Goal: Task Accomplishment & Management: Manage account settings

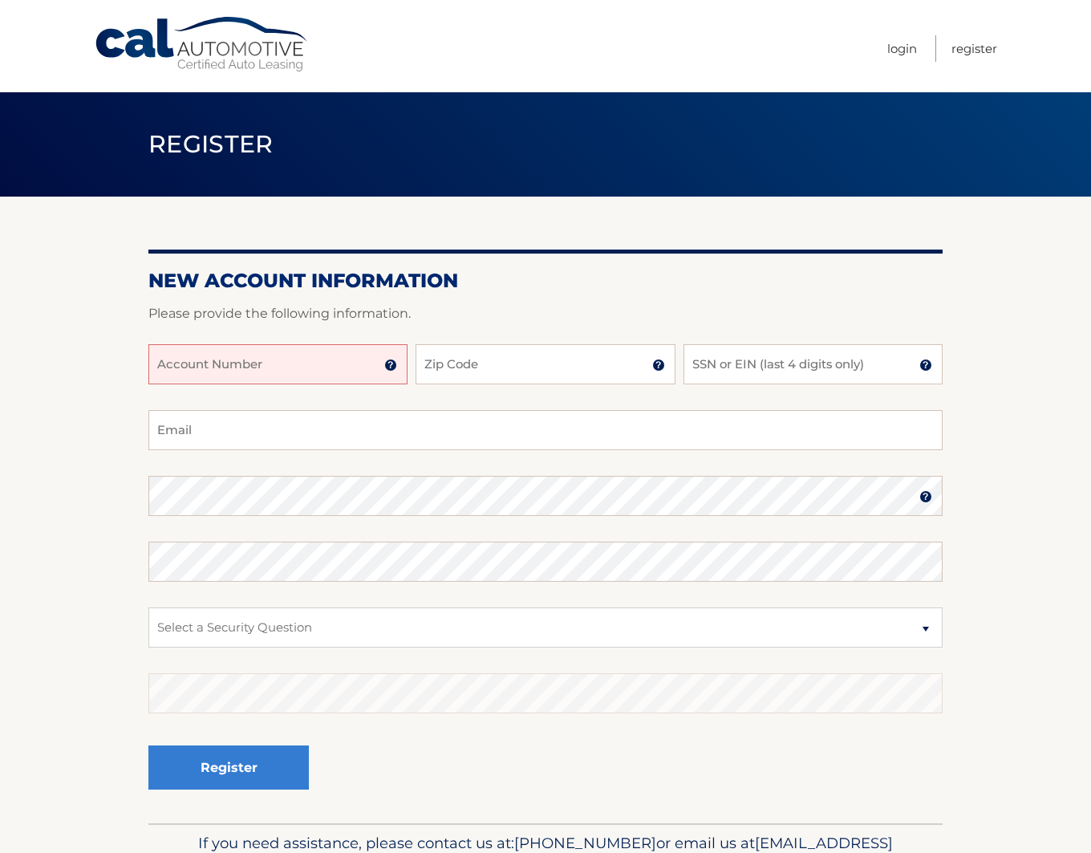
click at [248, 356] on input "Account Number" at bounding box center [277, 364] width 259 height 40
type input "44455997166"
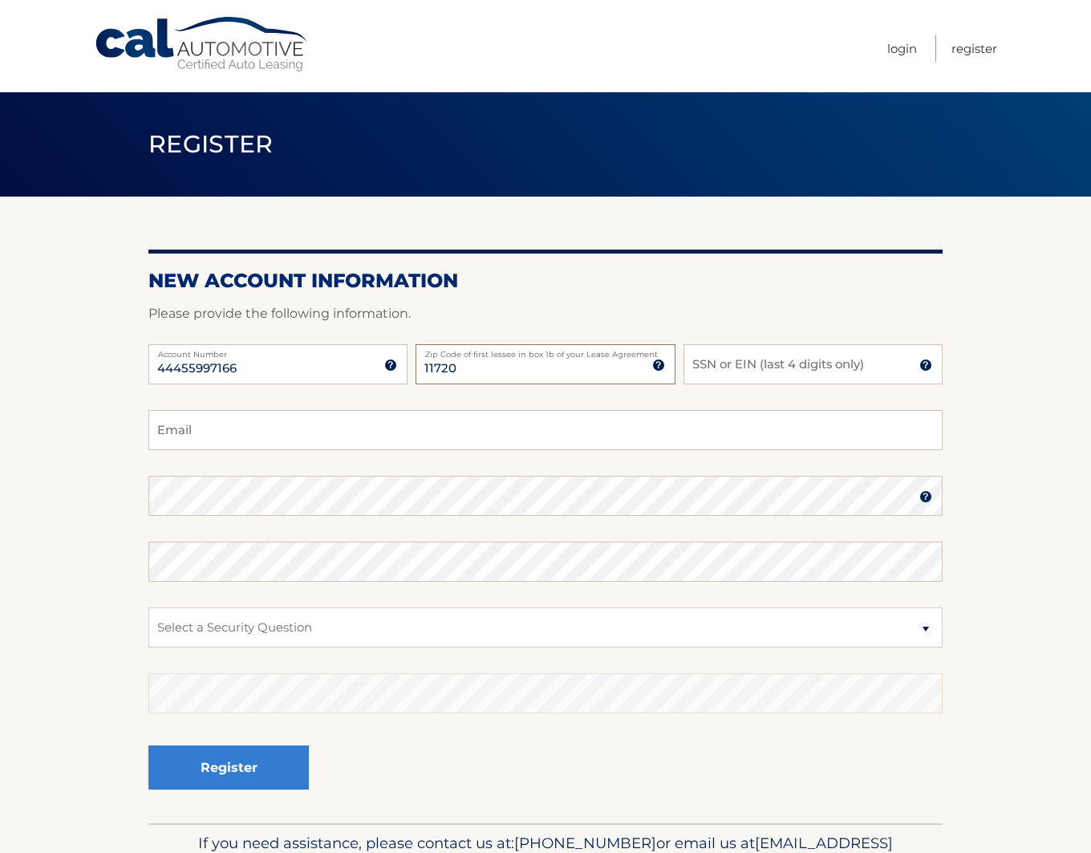
type input "11720"
click at [832, 359] on input "SSN or EIN (last 4 digits only)" at bounding box center [812, 364] width 259 height 40
type input "1"
type input "2080"
click at [244, 444] on input "Email" at bounding box center [545, 430] width 794 height 40
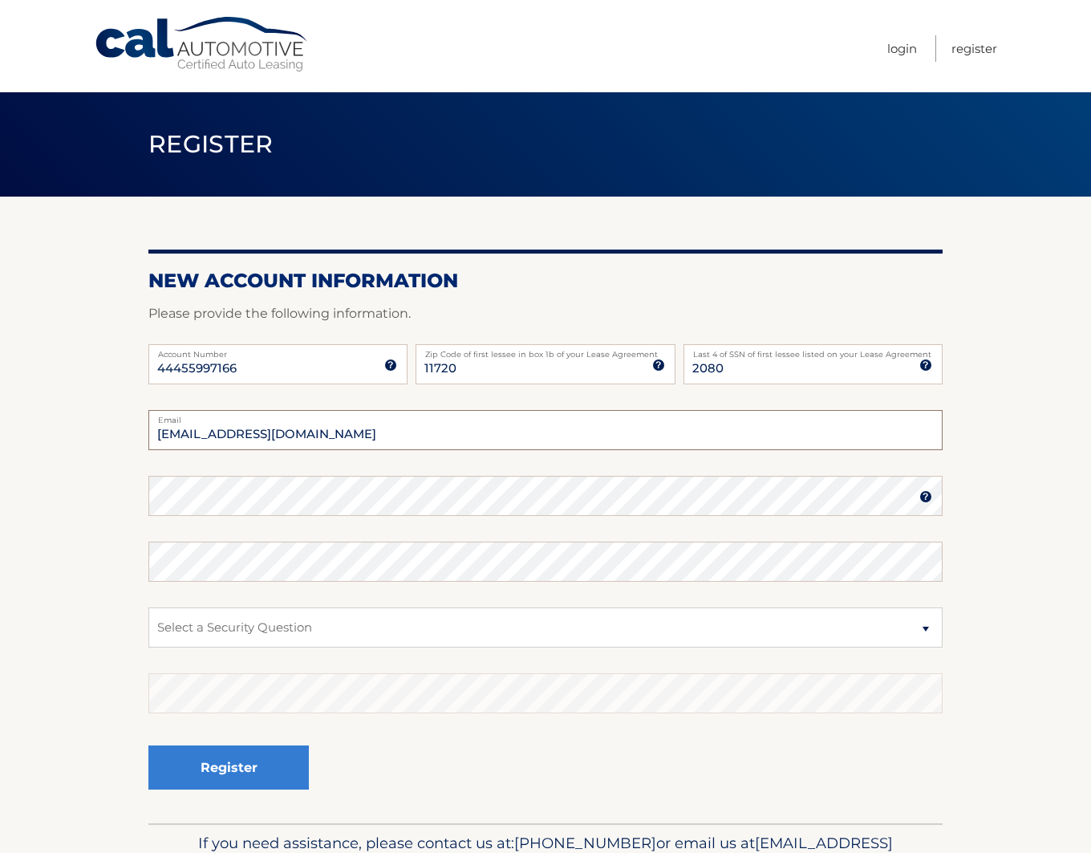
type input "[EMAIL_ADDRESS][DOMAIN_NAME]"
select select "4"
click option "In what city or town was your first job?" at bounding box center [0, 0] width 0 height 0
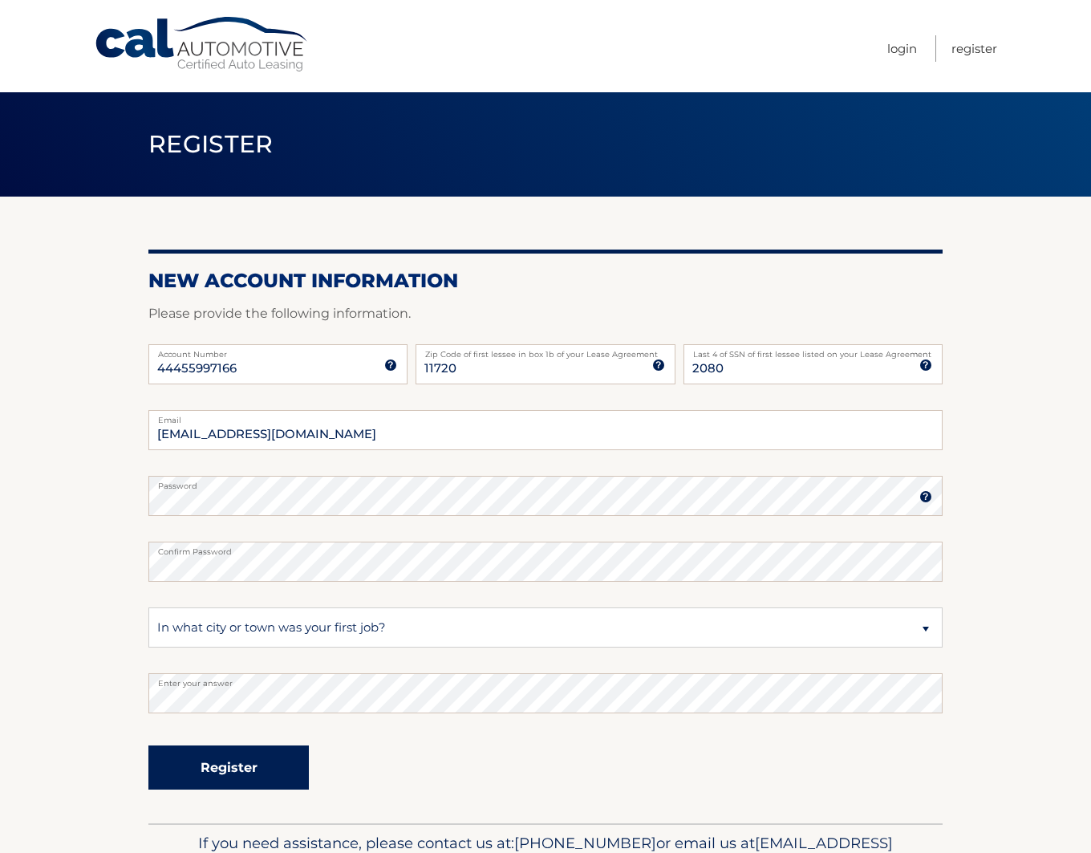
click at [229, 760] on button "Register" at bounding box center [228, 767] width 160 height 44
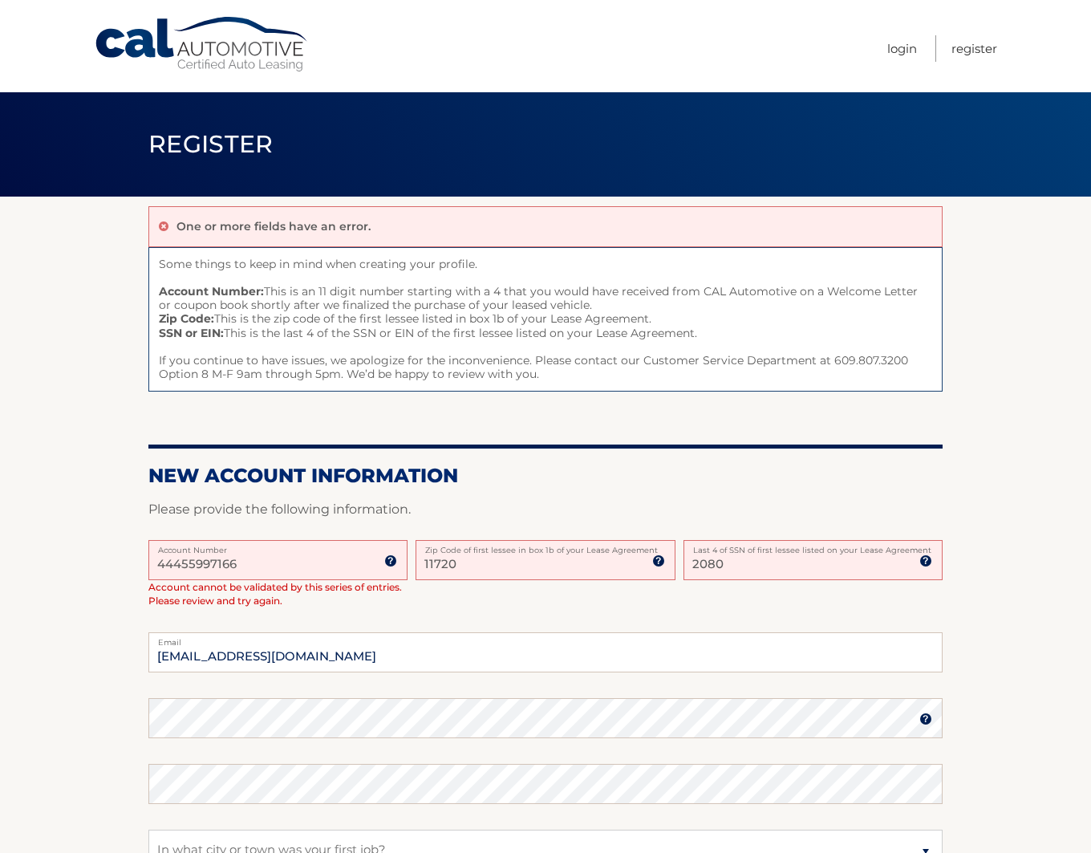
click at [181, 559] on input "44455997166" at bounding box center [277, 560] width 259 height 40
click at [72, 606] on section "One or more fields have an error. Some things to keep in mind when creating you…" at bounding box center [545, 620] width 1091 height 849
click at [169, 564] on input "44455997166" at bounding box center [277, 560] width 259 height 40
click at [37, 504] on section "One or more fields have an error. Some things to keep in mind when creating you…" at bounding box center [545, 620] width 1091 height 849
click at [253, 560] on input "44455997166" at bounding box center [277, 560] width 259 height 40
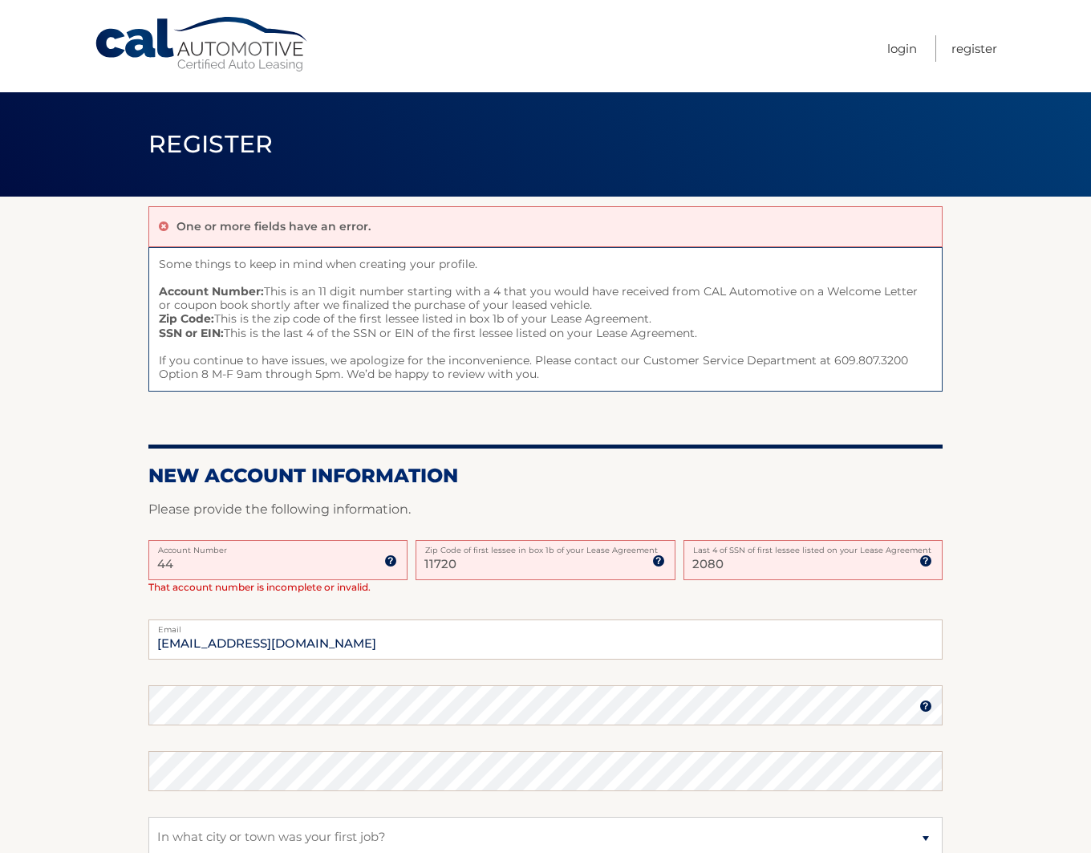
type input "4"
type input "44455997166"
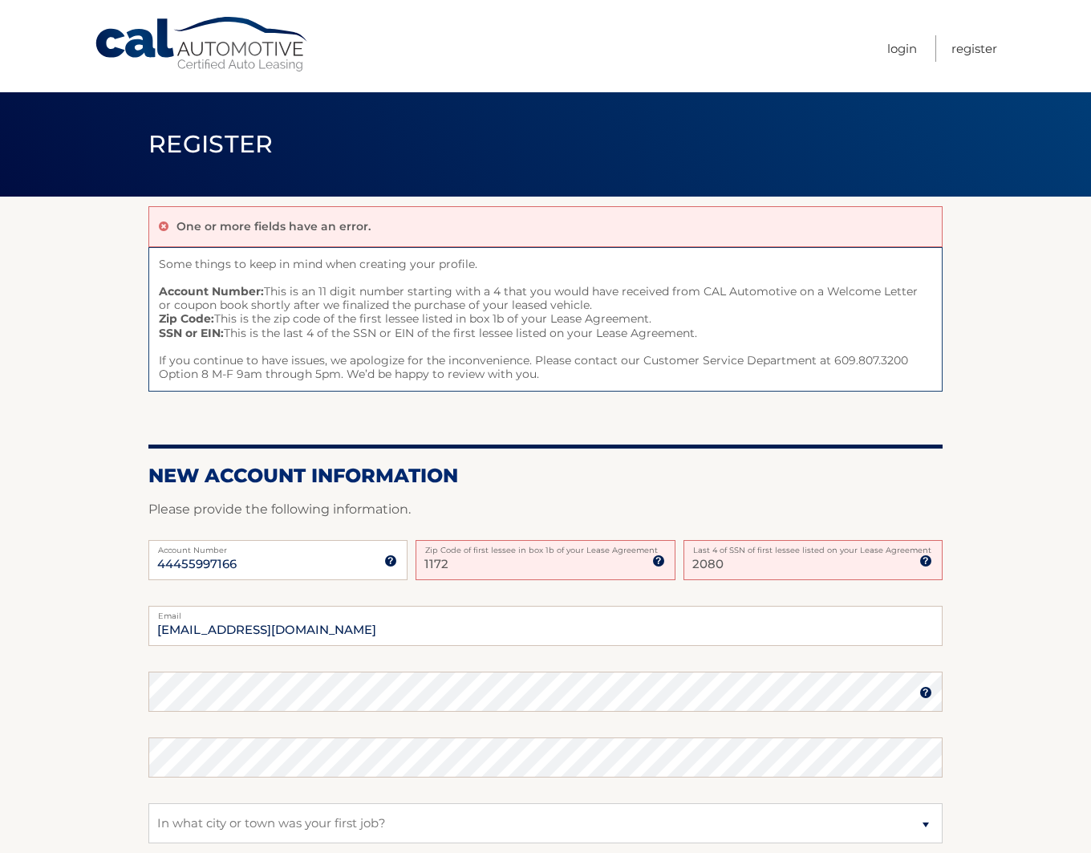
type input "11720"
type input "2080"
click at [493, 561] on input "11720" at bounding box center [544, 560] width 259 height 40
click at [630, 501] on p "Please provide the following information." at bounding box center [545, 509] width 794 height 22
click at [653, 557] on img at bounding box center [658, 560] width 13 height 13
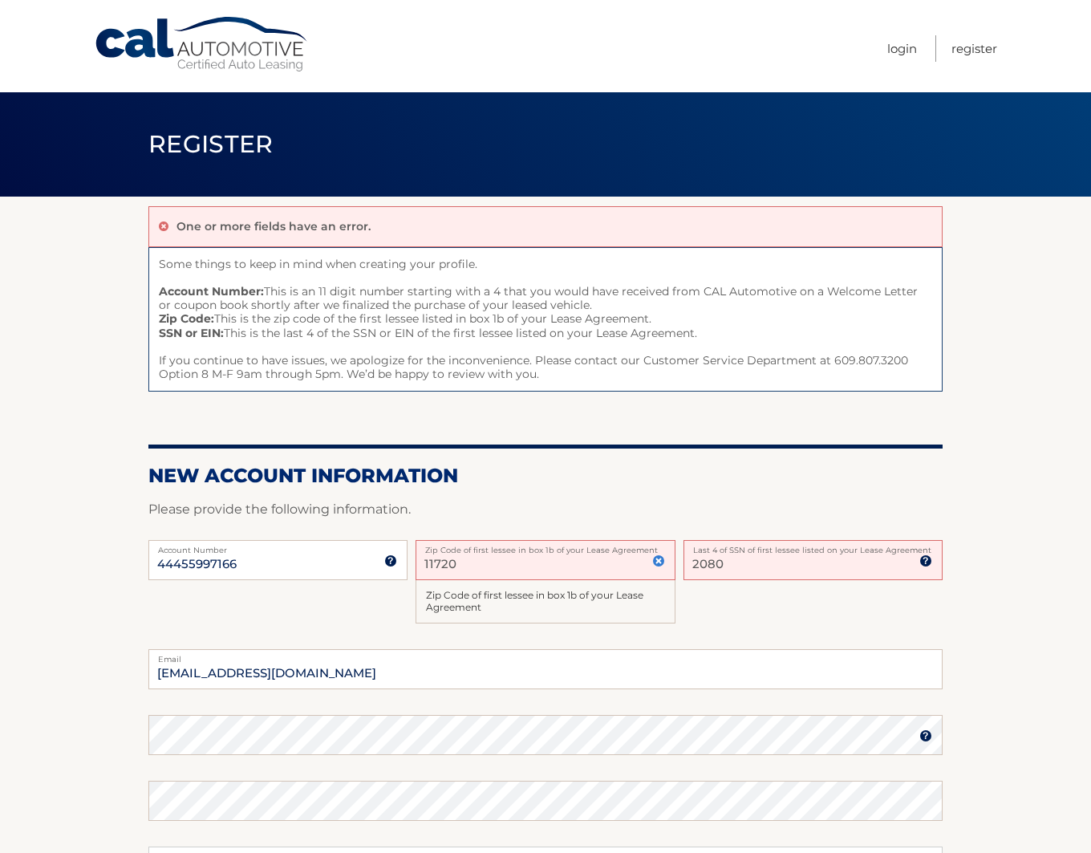
click at [929, 561] on img at bounding box center [925, 560] width 13 height 13
click at [480, 564] on input "11720" at bounding box center [544, 560] width 259 height 40
drag, startPoint x: 448, startPoint y: 554, endPoint x: 487, endPoint y: 560, distance: 38.9
click at [480, 557] on input "11720" at bounding box center [544, 560] width 259 height 40
type input "1"
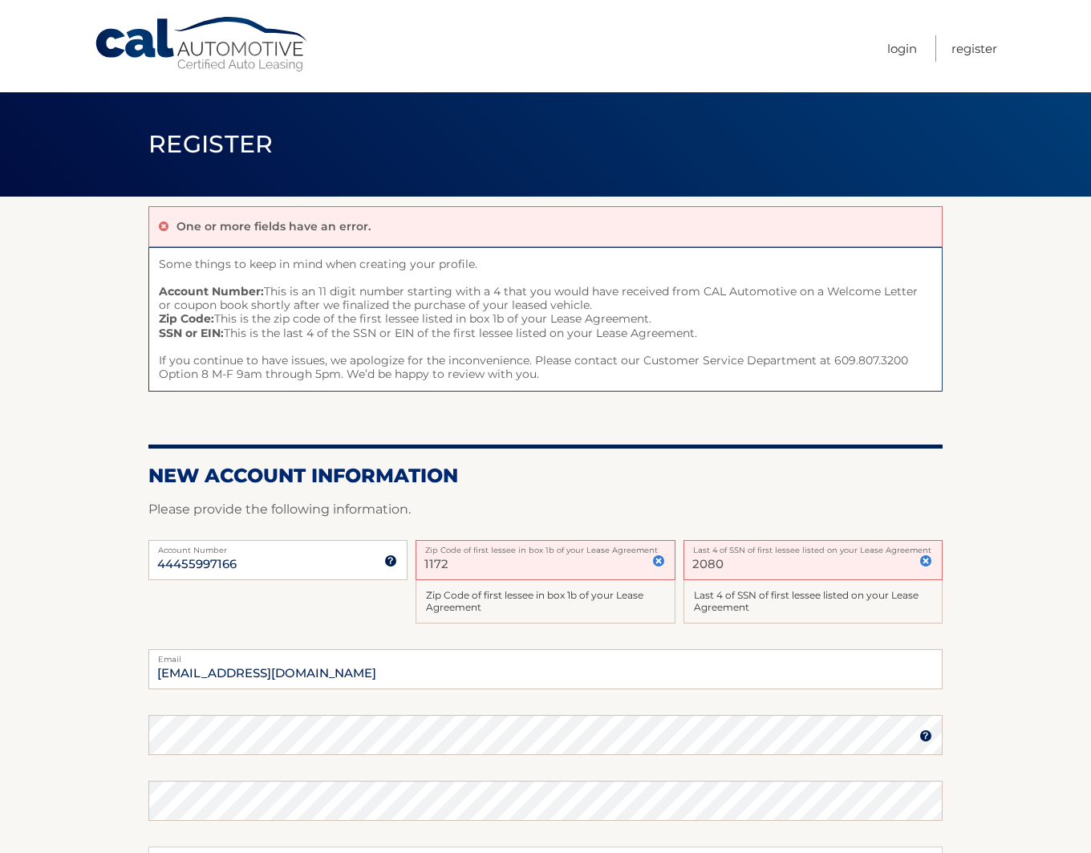
type input "11720"
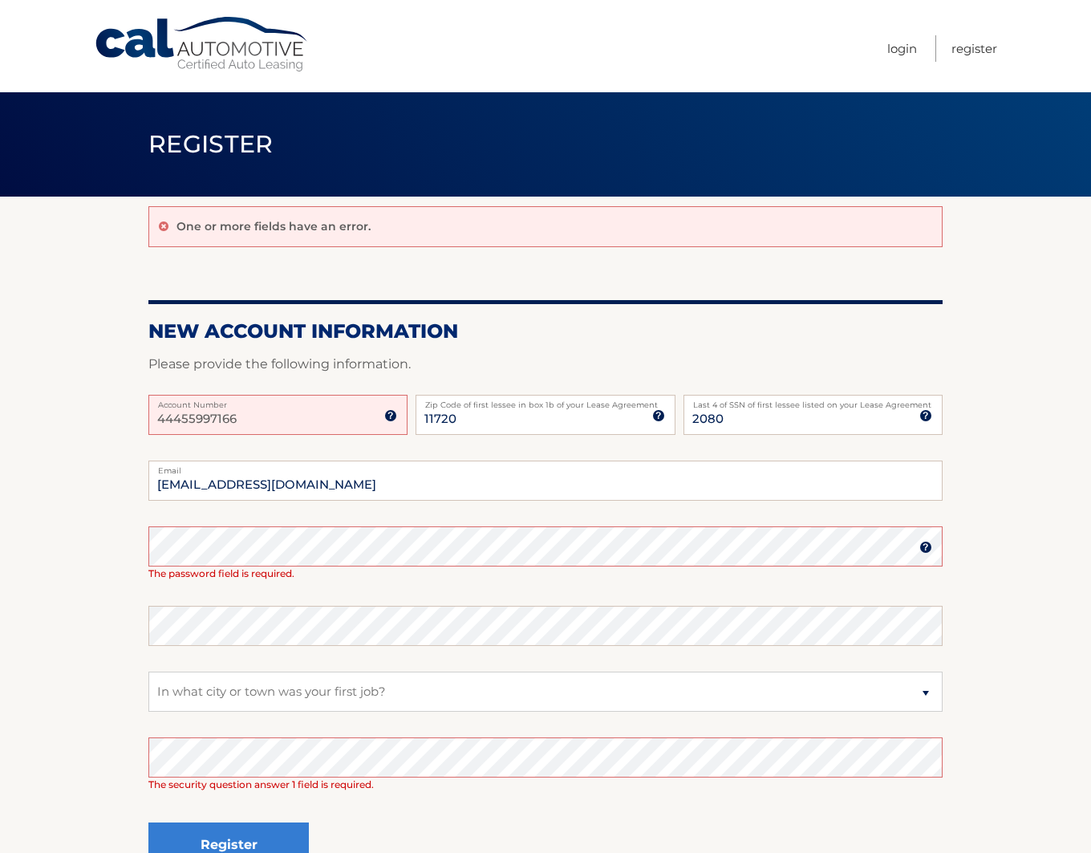
click at [308, 404] on label "Account Number" at bounding box center [277, 401] width 259 height 13
click at [308, 404] on input "44455997166" at bounding box center [277, 415] width 259 height 40
click at [299, 404] on label "Account Number" at bounding box center [277, 401] width 259 height 13
click at [299, 404] on input "44455997166" at bounding box center [277, 415] width 259 height 40
click at [160, 413] on input "44455997166" at bounding box center [277, 415] width 259 height 40
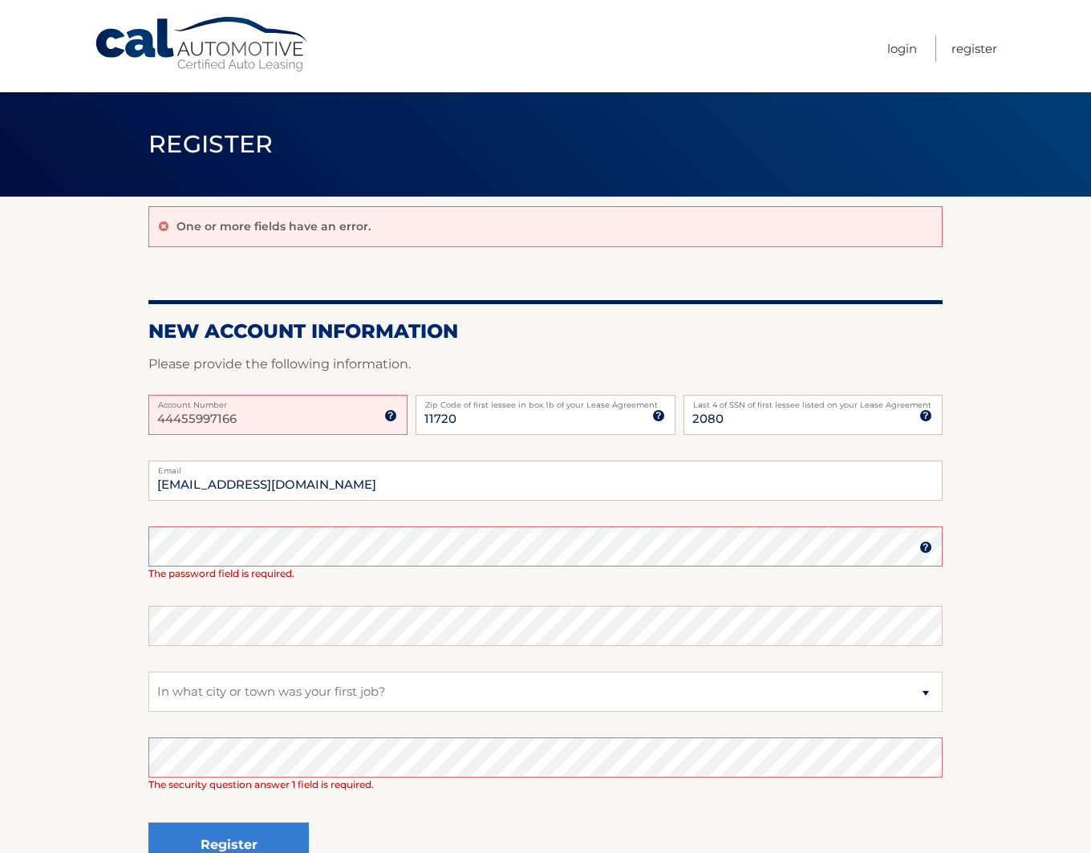
click at [299, 423] on input "44455997166" at bounding box center [277, 415] width 259 height 40
click at [148, 822] on button "Register" at bounding box center [228, 844] width 160 height 44
click at [244, 828] on button "Register" at bounding box center [228, 844] width 160 height 44
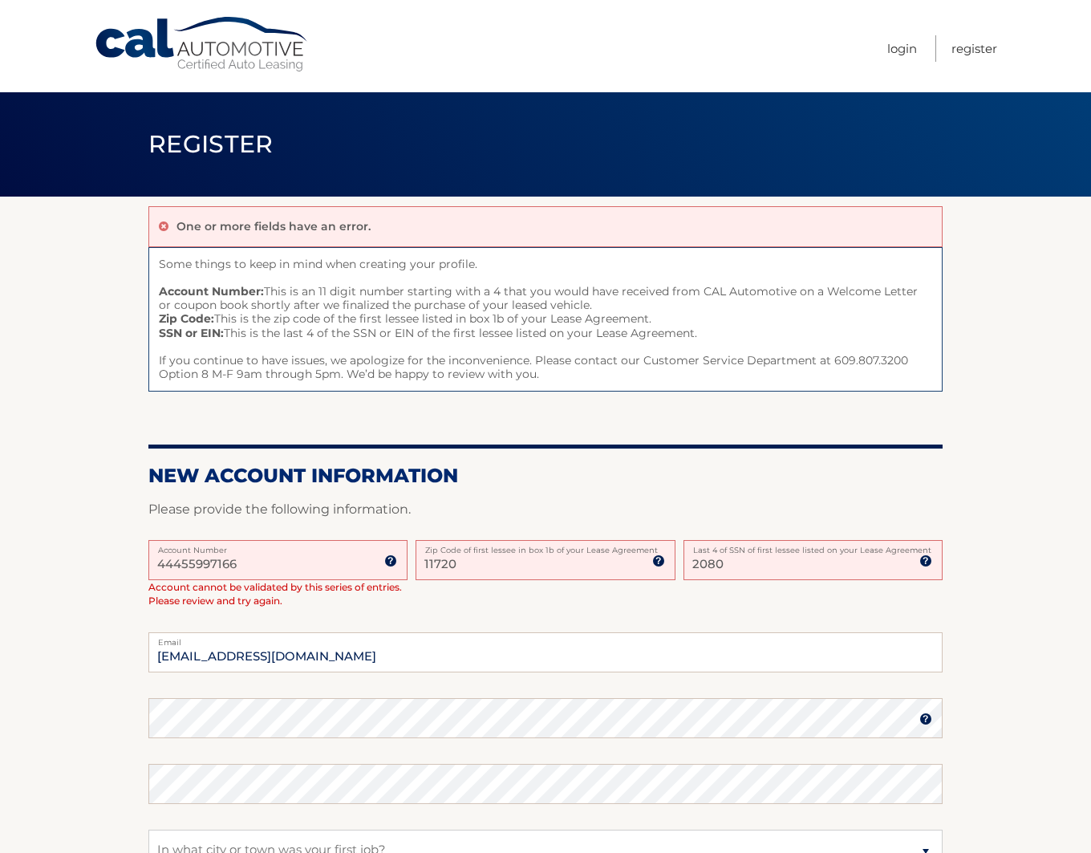
click at [259, 562] on input "44455997166" at bounding box center [277, 560] width 259 height 40
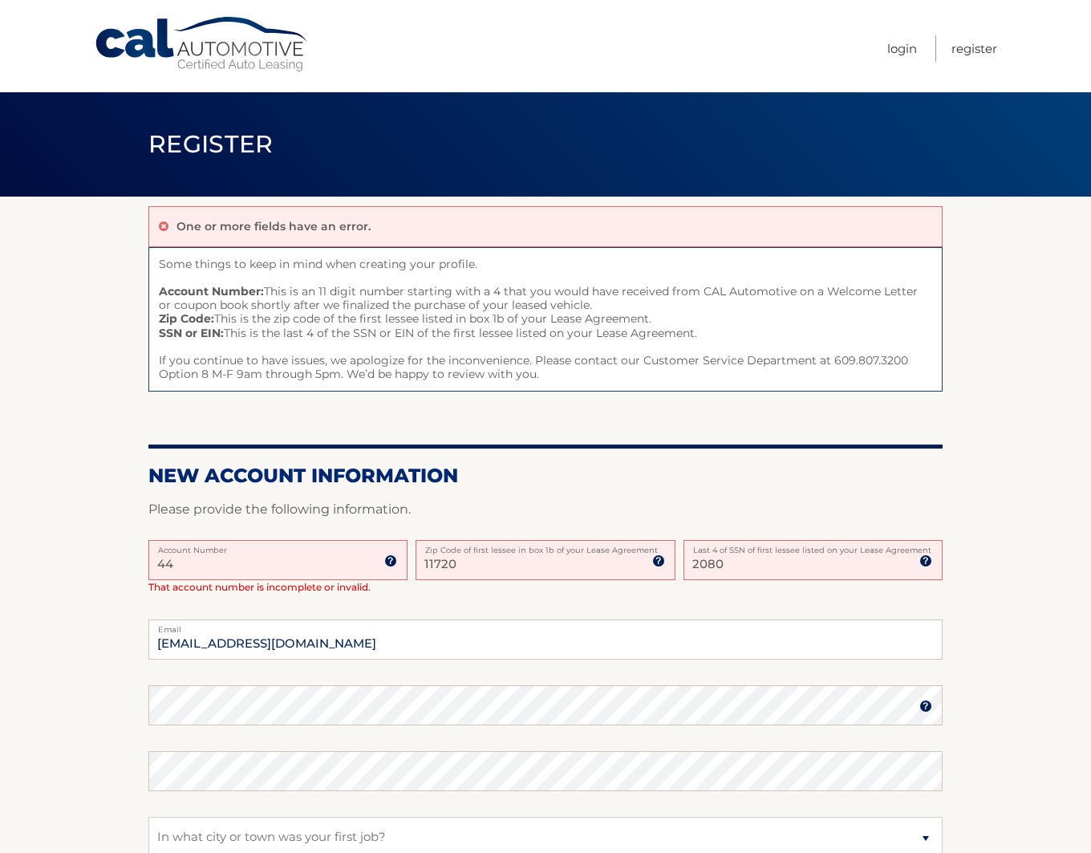
type input "4"
type input "44455997166"
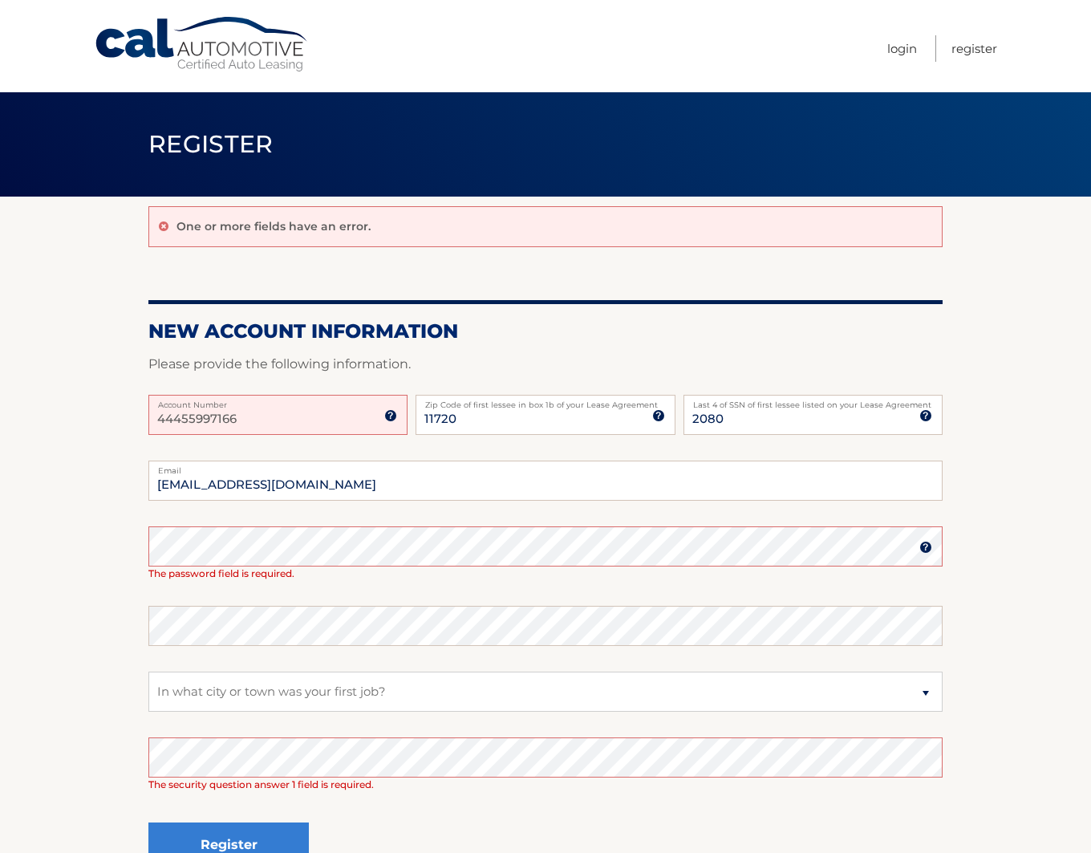
click at [387, 411] on img at bounding box center [390, 415] width 13 height 13
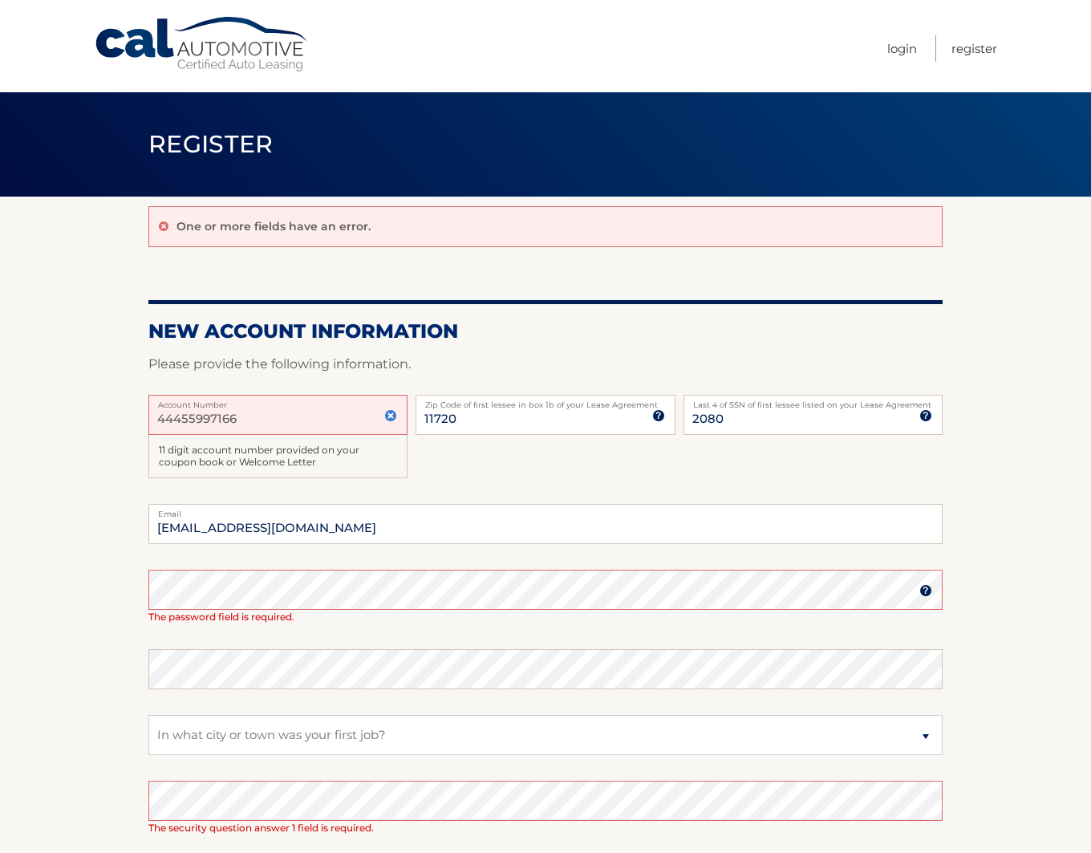
click at [183, 412] on input "44455997166" at bounding box center [277, 415] width 259 height 40
click at [213, 419] on input "44455997166" at bounding box center [277, 415] width 259 height 40
click at [273, 419] on input "44455997166" at bounding box center [277, 415] width 259 height 40
click at [969, 52] on link "Register" at bounding box center [974, 48] width 46 height 26
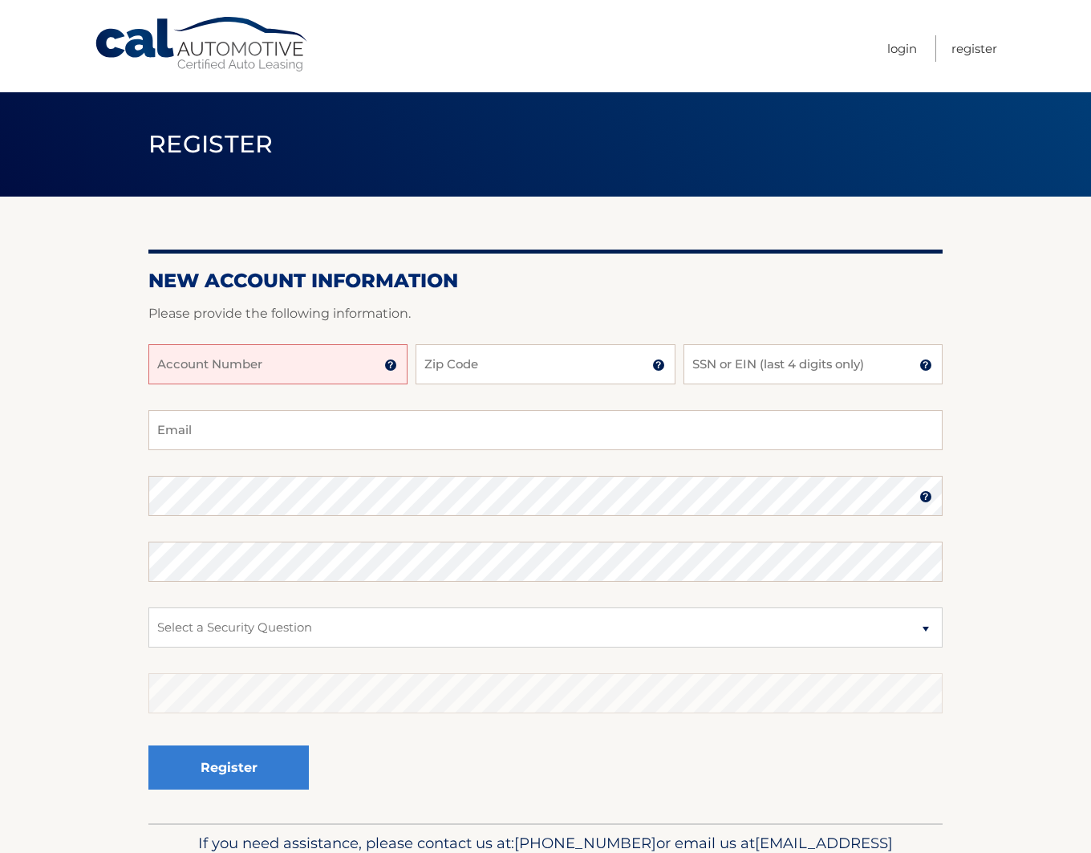
click at [196, 367] on input "Account Number" at bounding box center [277, 364] width 259 height 40
type input "44455997166"
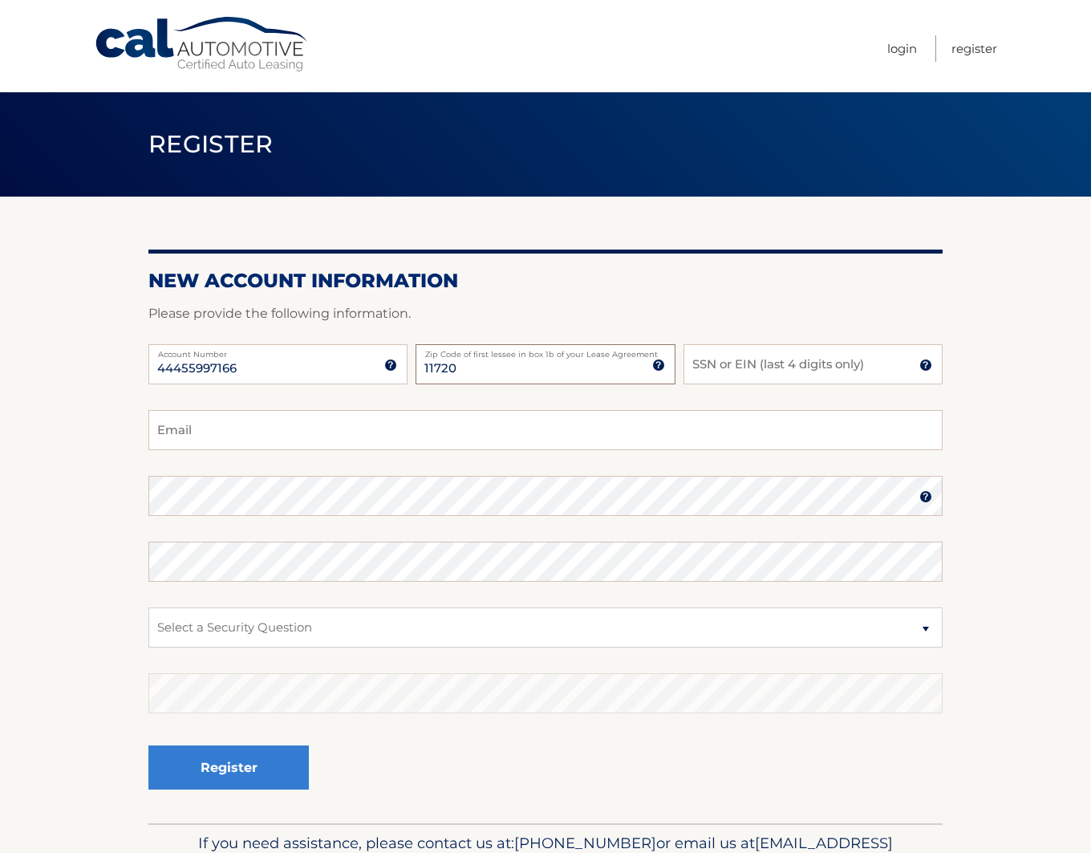
type input "11720"
type input "2080"
type input "[EMAIL_ADDRESS][DOMAIN_NAME]"
click at [148, 607] on select "Select a Security Question What was the name of your elementary school? What is…" at bounding box center [545, 627] width 794 height 40
select select "4"
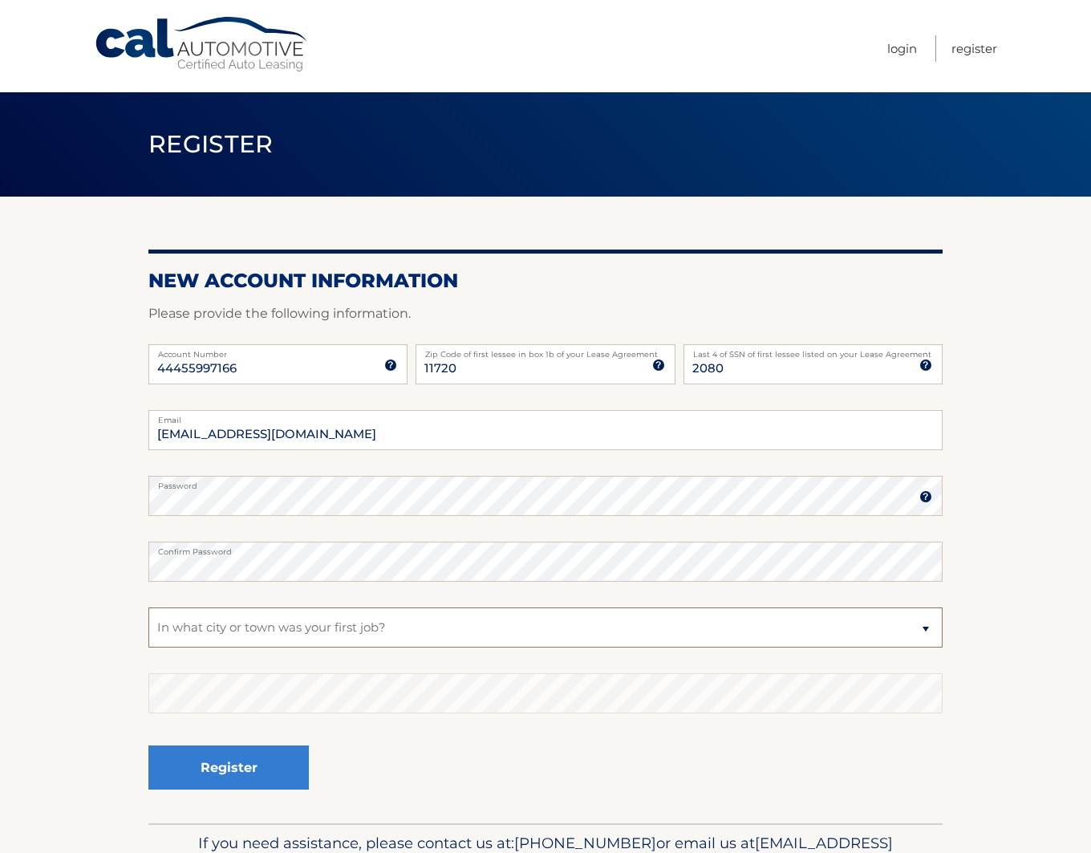
click option "In what city or town was your first job?" at bounding box center [0, 0] width 0 height 0
click at [237, 764] on button "Register" at bounding box center [228, 767] width 160 height 44
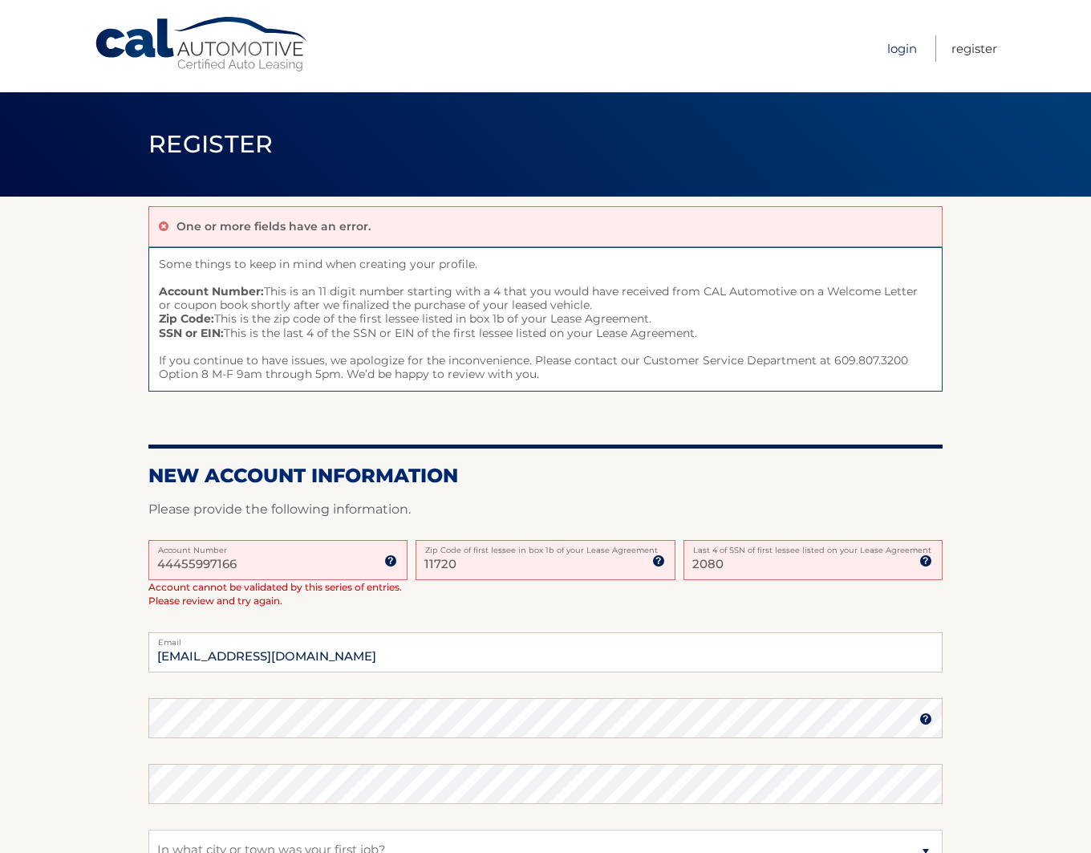
click at [905, 47] on link "Login" at bounding box center [902, 48] width 30 height 26
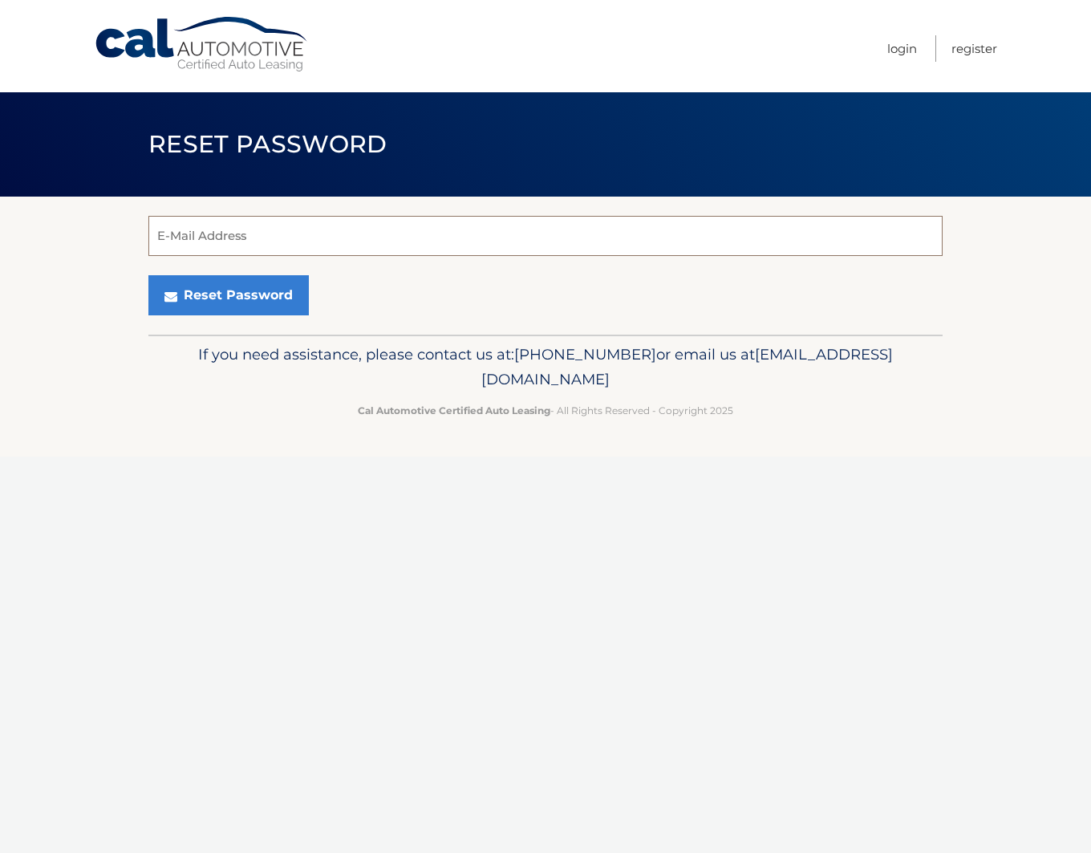
click at [319, 238] on input "E-Mail Address" at bounding box center [545, 236] width 794 height 40
type input "[EMAIL_ADDRESS][DOMAIN_NAME]"
click at [88, 336] on footer "If you need assistance, please contact us at: 609-807-3200 or email us at Custo…" at bounding box center [545, 395] width 1091 height 122
click at [210, 292] on button "Reset Password" at bounding box center [228, 295] width 160 height 40
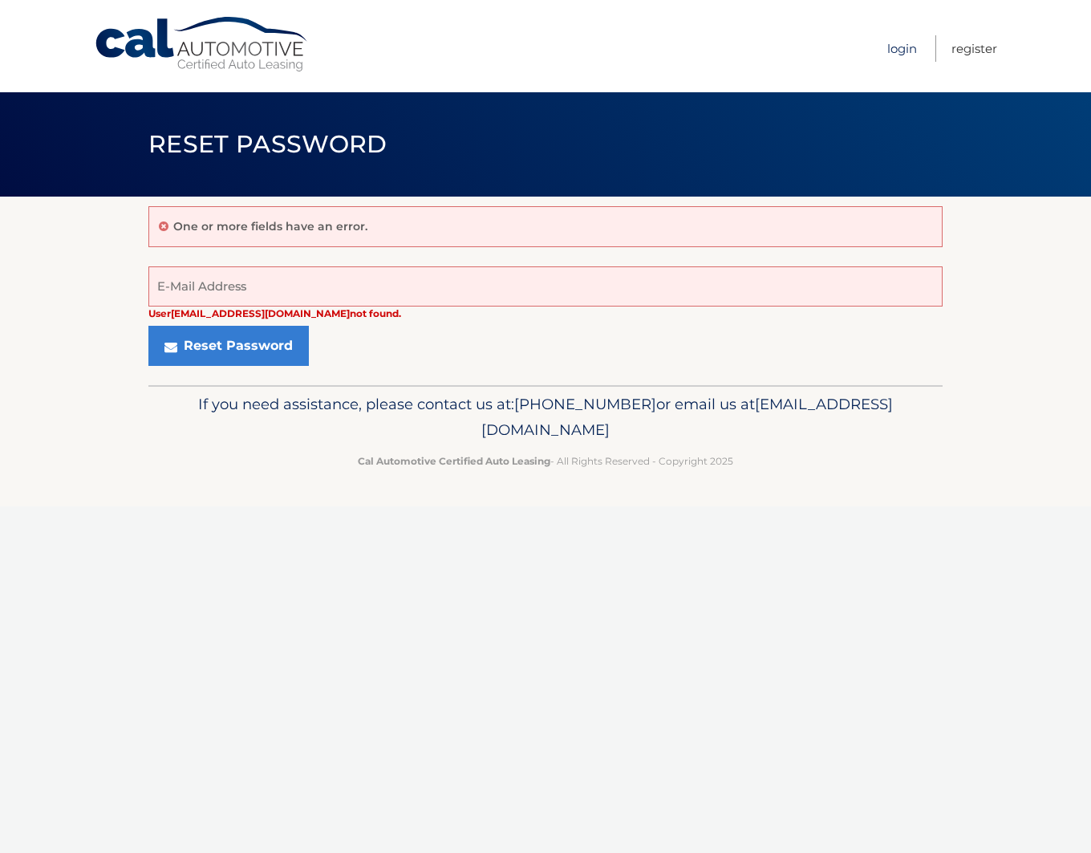
click at [899, 50] on link "Login" at bounding box center [902, 48] width 30 height 26
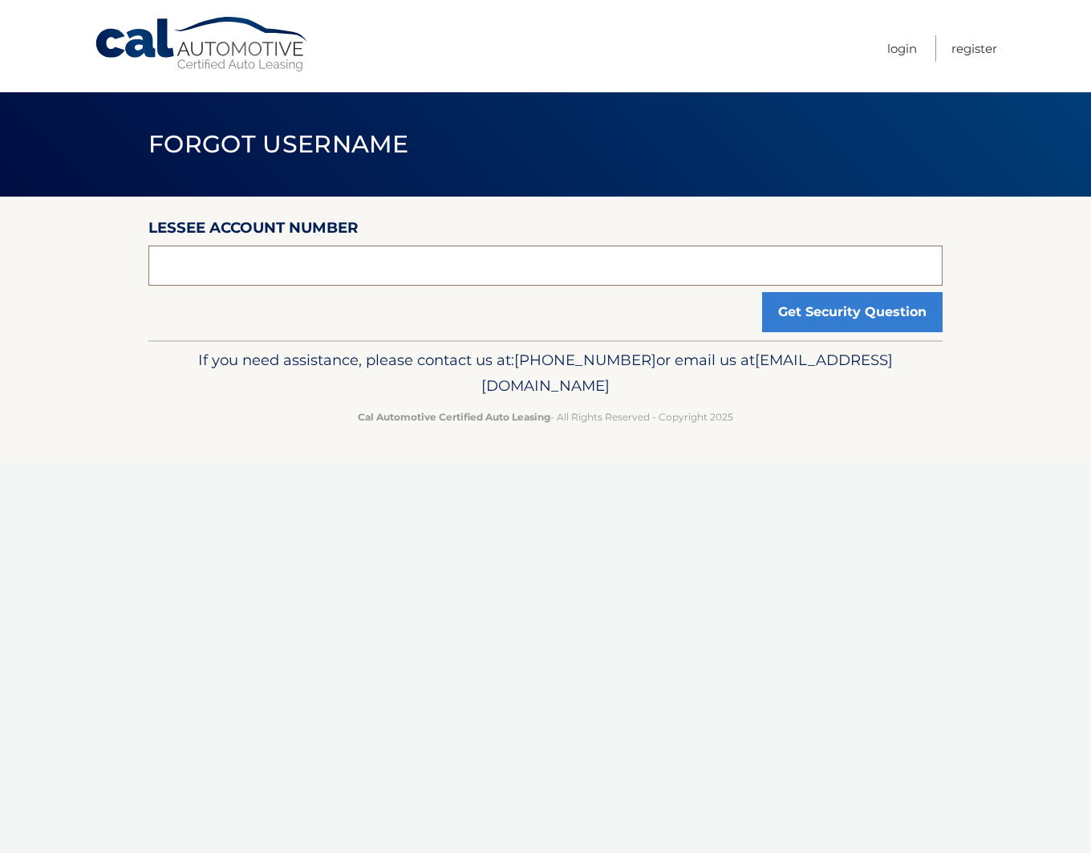
click at [260, 277] on input "text" at bounding box center [545, 265] width 794 height 40
type input "44455997166"
click at [873, 311] on button "Get Security Question" at bounding box center [852, 312] width 180 height 40
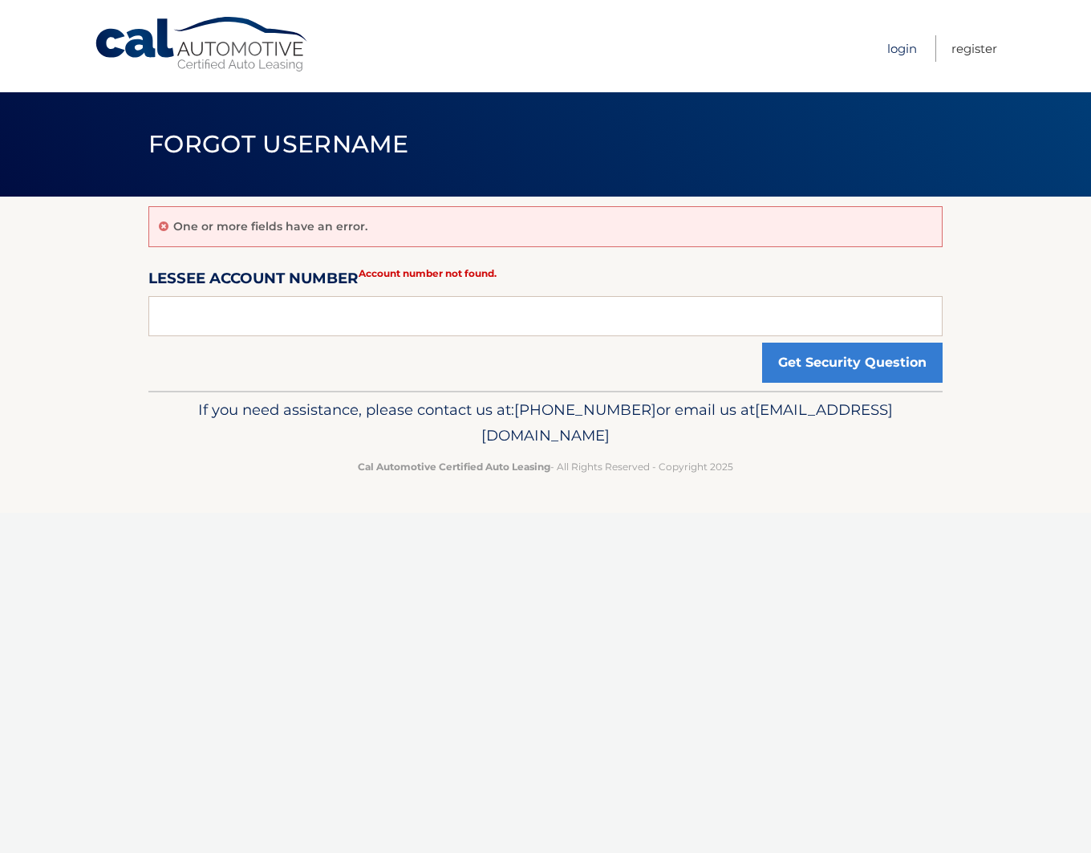
click at [907, 44] on link "Login" at bounding box center [902, 48] width 30 height 26
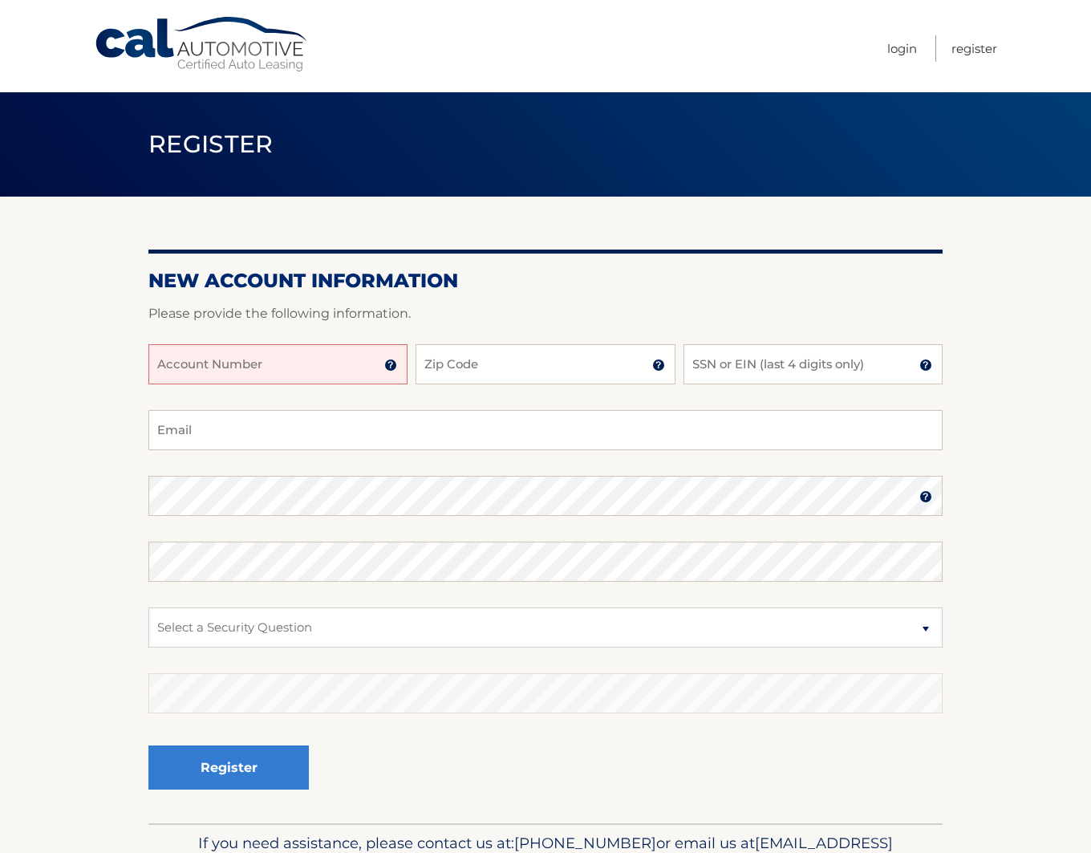
click at [308, 367] on input "Account Number" at bounding box center [277, 364] width 259 height 40
type input "44455997166"
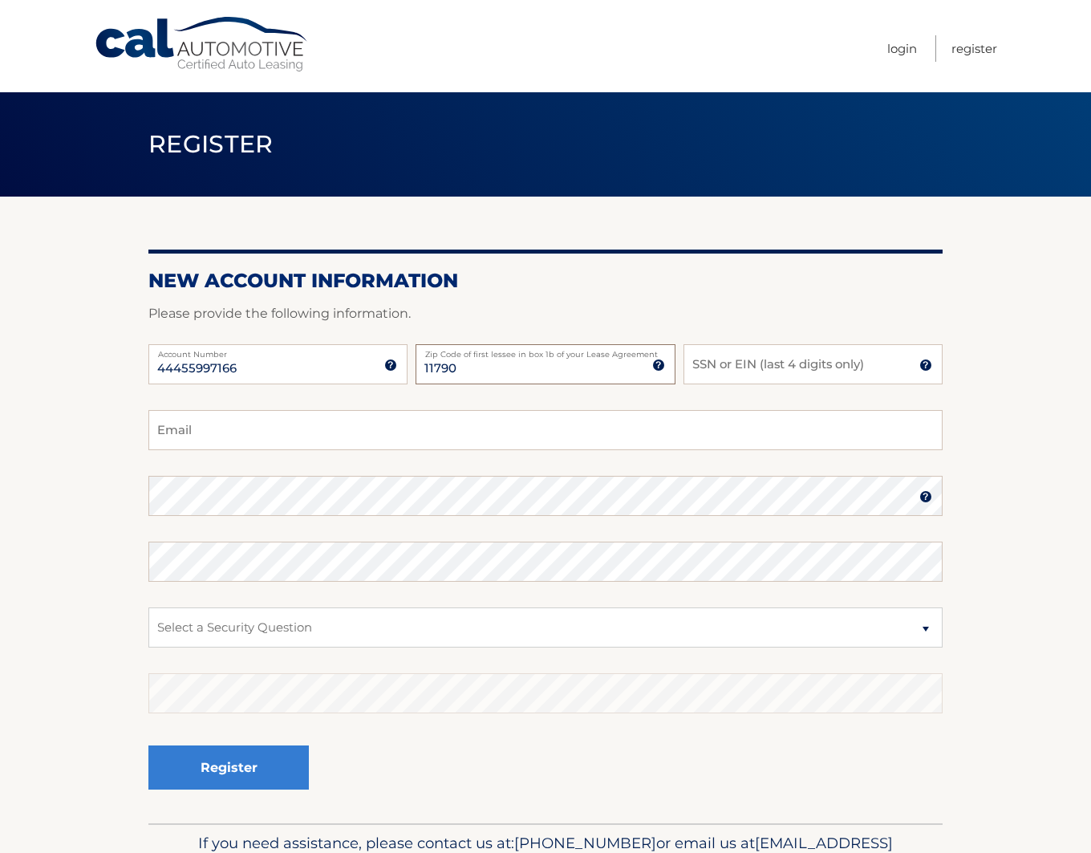
type input "11790"
type input "2080"
type input "bendmarq@gmail.com"
select select "4"
click option "In what city or town was your first job?" at bounding box center [0, 0] width 0 height 0
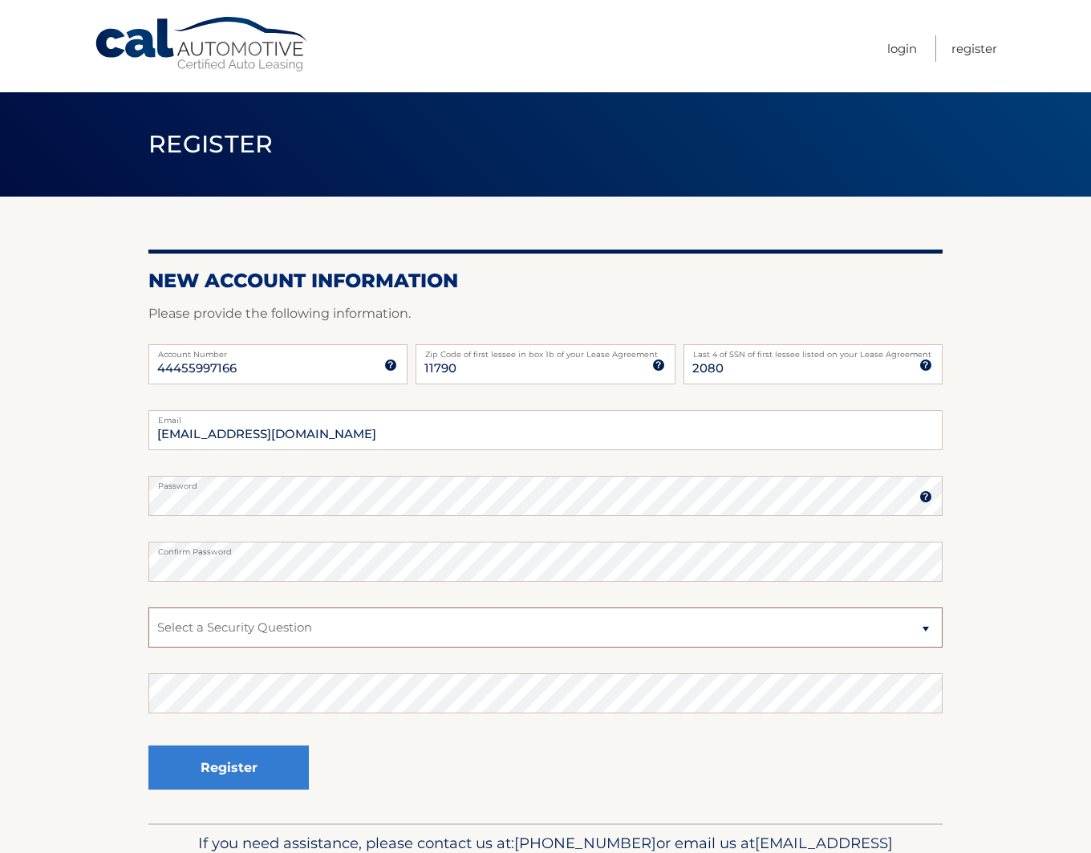
select select "4"
click option "In what city or town was your first job?" at bounding box center [0, 0] width 0 height 0
click at [213, 760] on button "Register" at bounding box center [228, 767] width 160 height 44
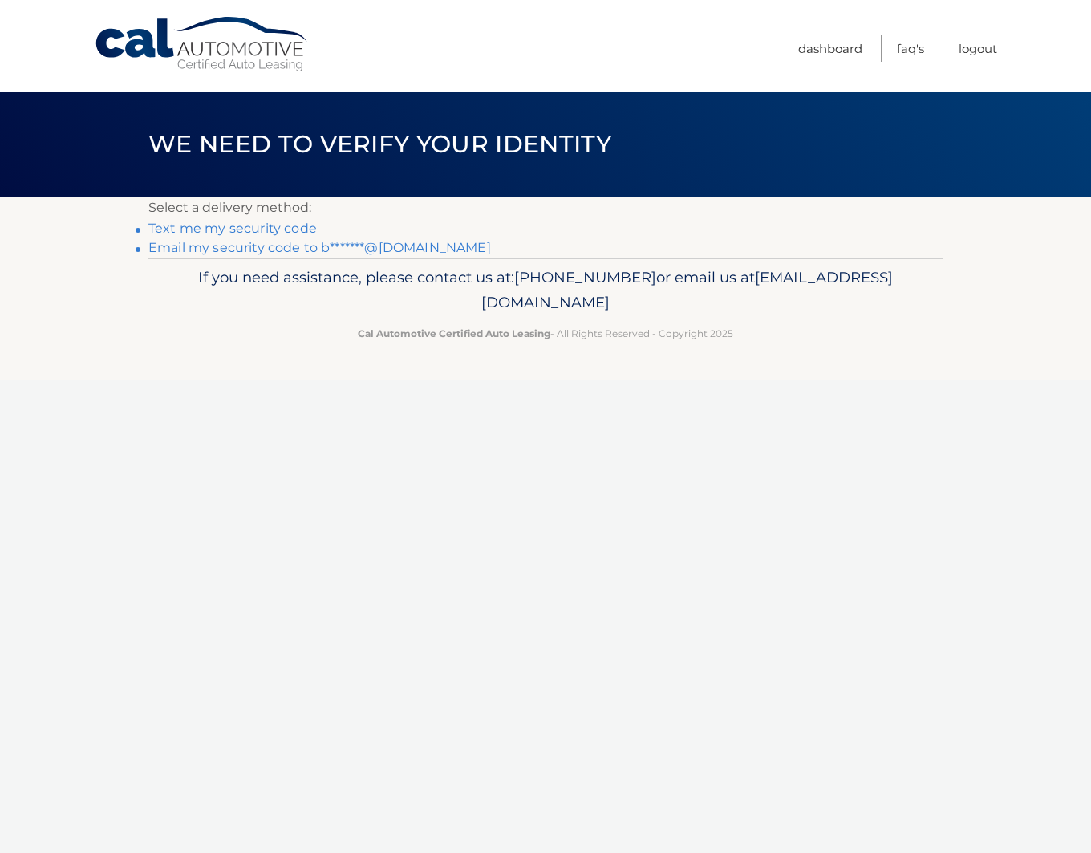
click at [229, 229] on link "Text me my security code" at bounding box center [232, 228] width 168 height 15
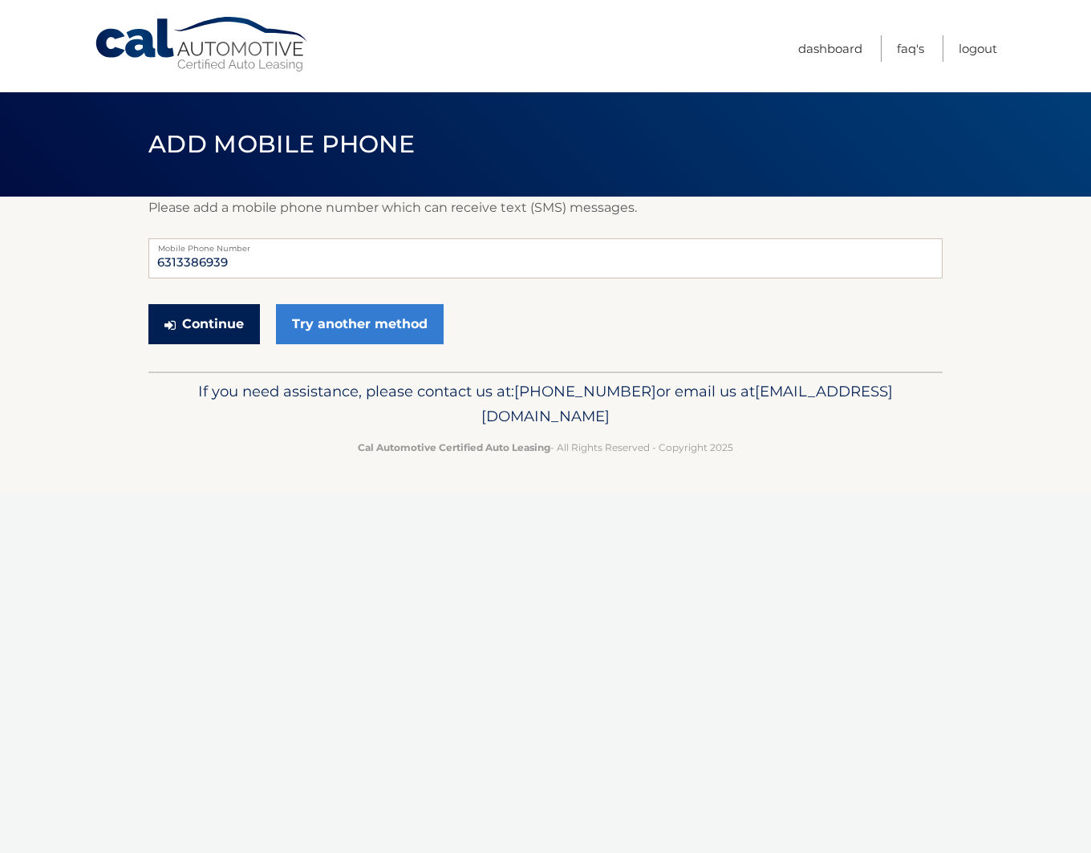
click at [225, 333] on button "Continue" at bounding box center [203, 324] width 111 height 40
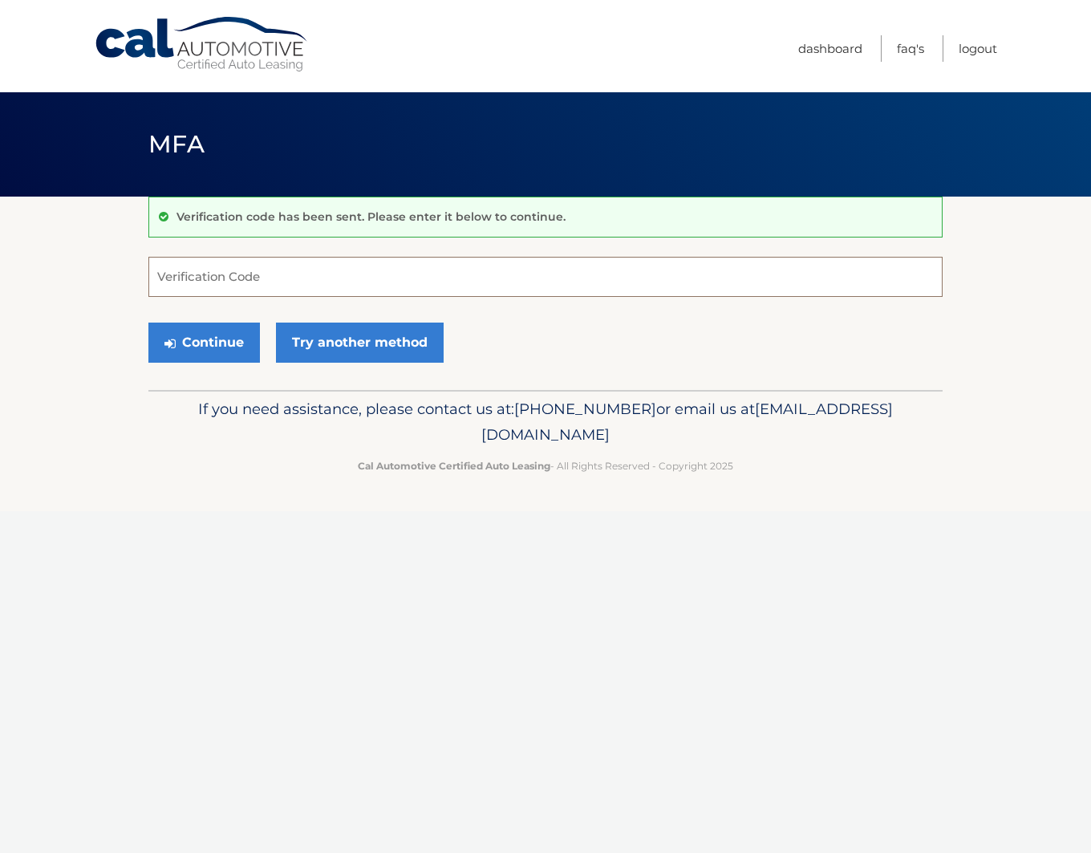
click at [187, 271] on input "Verification Code" at bounding box center [545, 277] width 794 height 40
type input "033618"
click at [175, 415] on p "If you need assistance, please contact us at: [PHONE_NUMBER] or email us at [EM…" at bounding box center [545, 421] width 773 height 51
click at [203, 347] on button "Continue" at bounding box center [203, 342] width 111 height 40
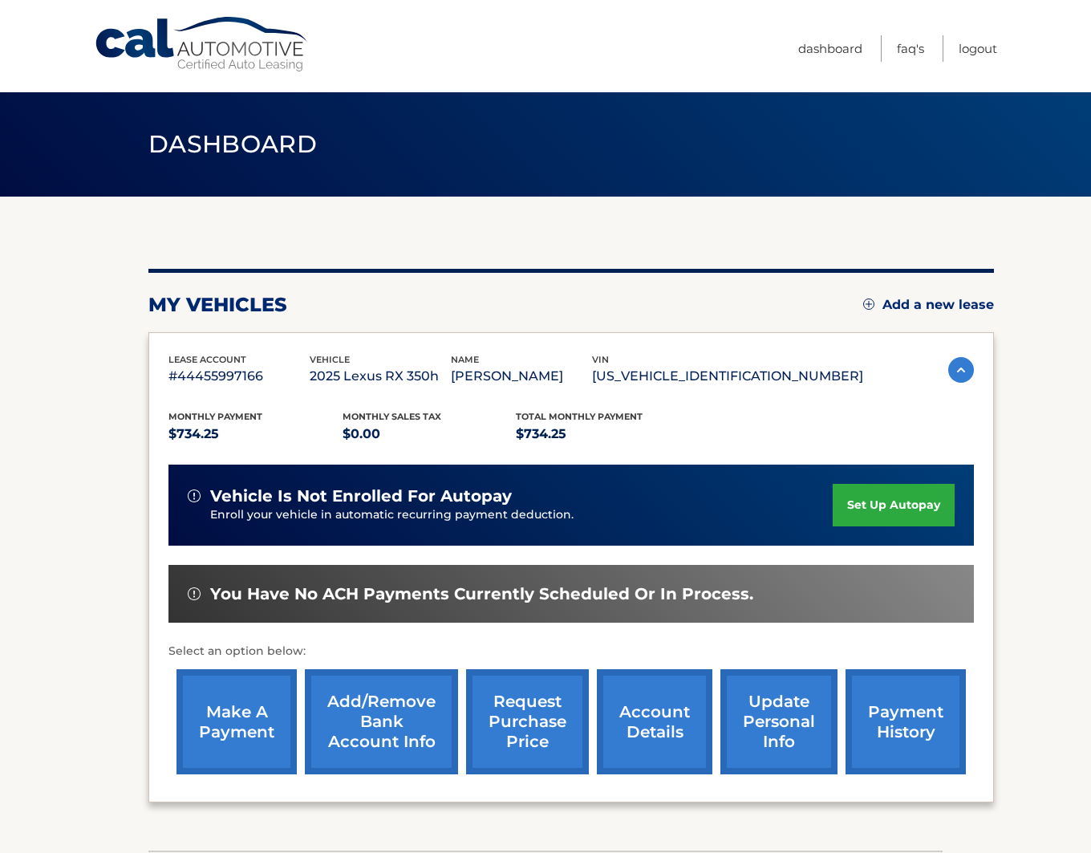
scroll to position [156, 0]
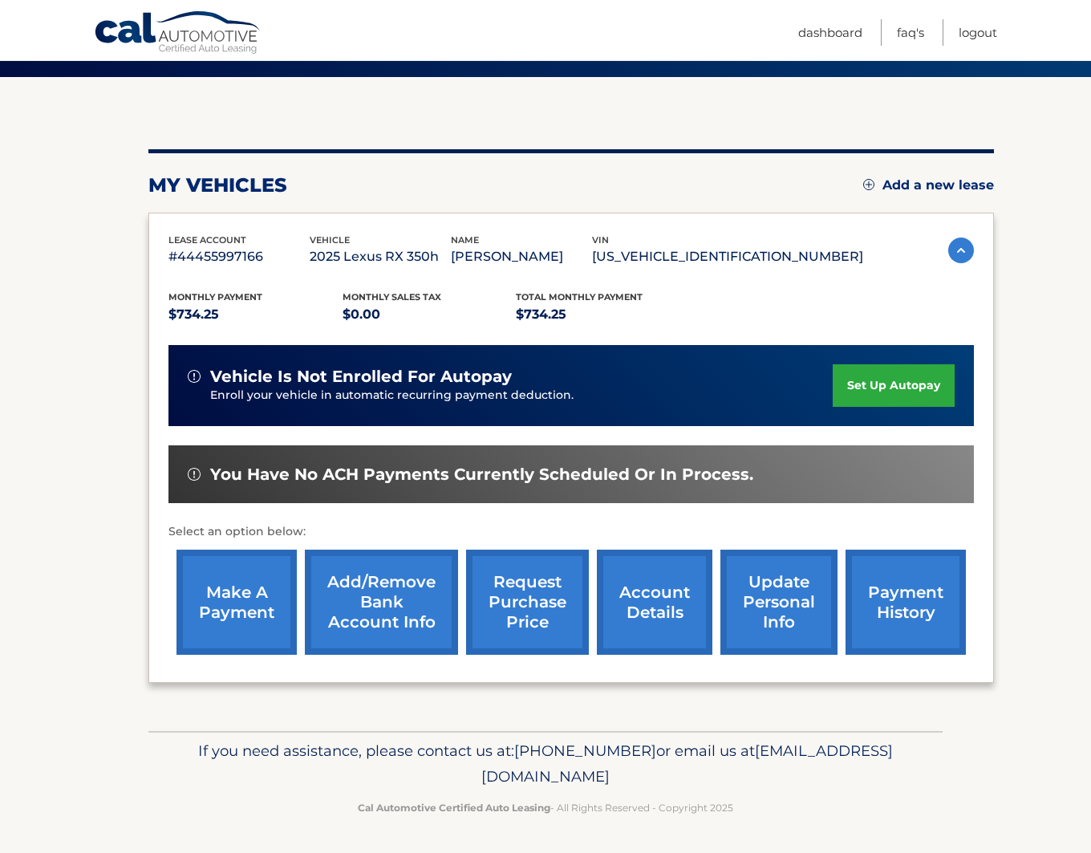
click at [838, 364] on link "set up autopay" at bounding box center [893, 385] width 122 height 43
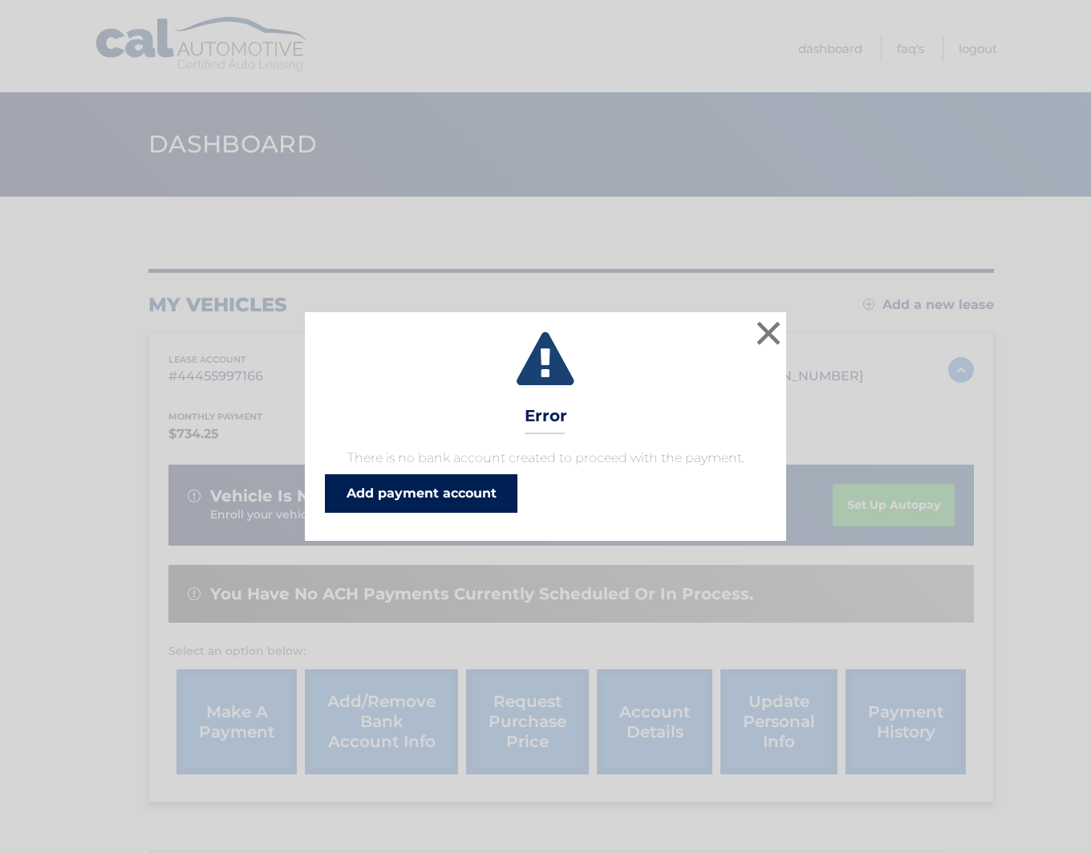
click at [387, 489] on link "Add payment account" at bounding box center [421, 493] width 192 height 38
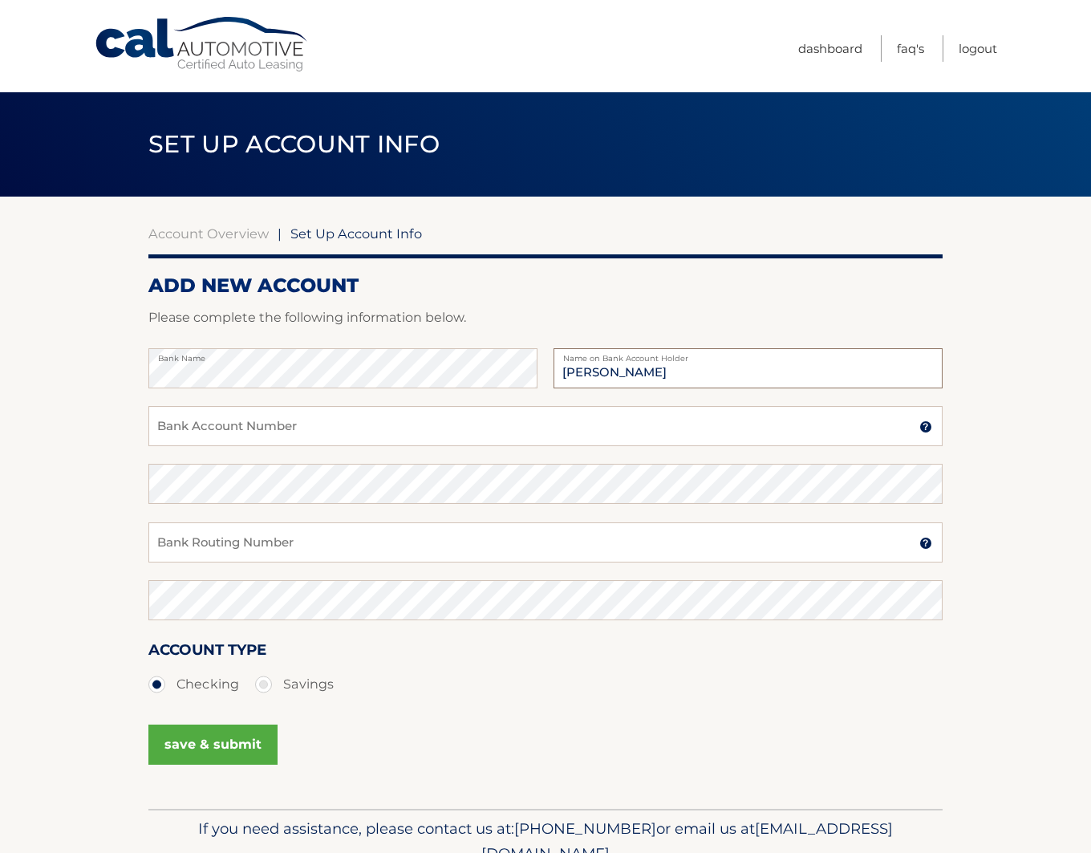
type input "Joseph P Sofarelli"
click at [250, 546] on input "Bank Routing Number" at bounding box center [545, 542] width 794 height 40
paste input "044000804"
type input "044000804"
click at [193, 435] on input "Bank Account Number" at bounding box center [545, 426] width 794 height 40
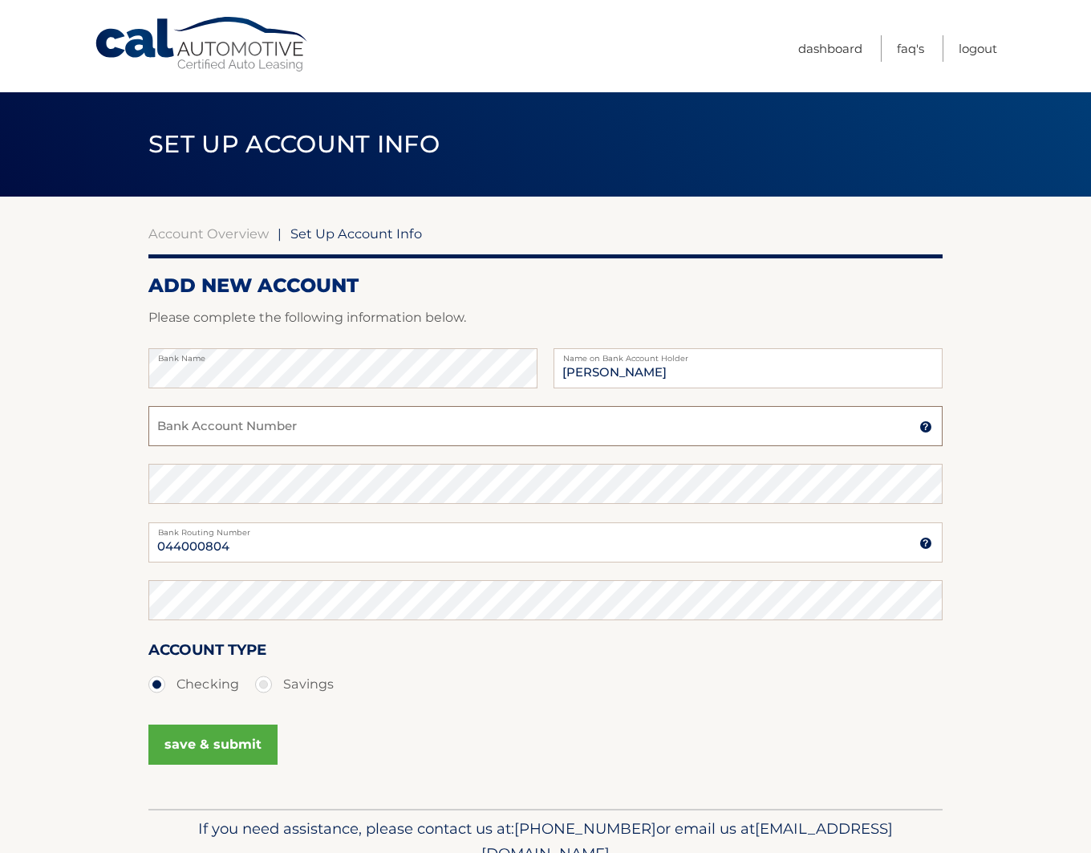
paste input "8902014766763"
type input "8902014766763"
click at [221, 738] on button "save & submit" at bounding box center [212, 744] width 129 height 40
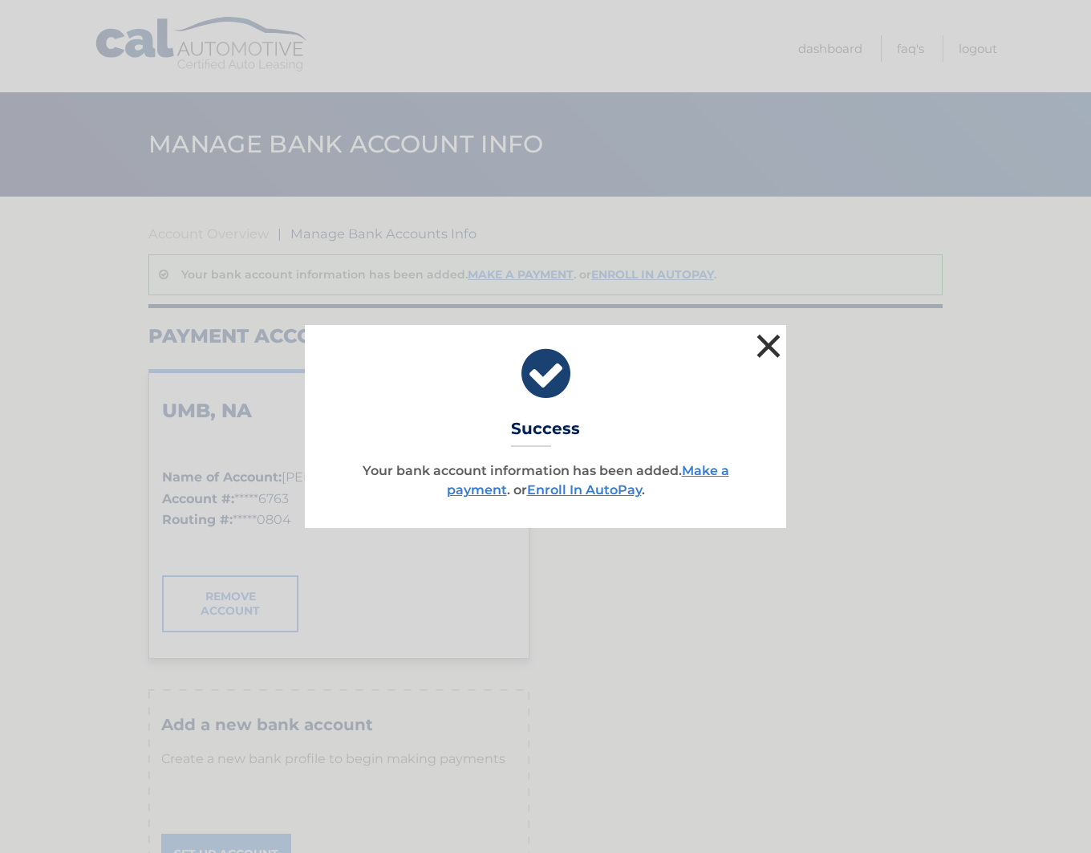
click at [768, 339] on button "×" at bounding box center [768, 346] width 32 height 32
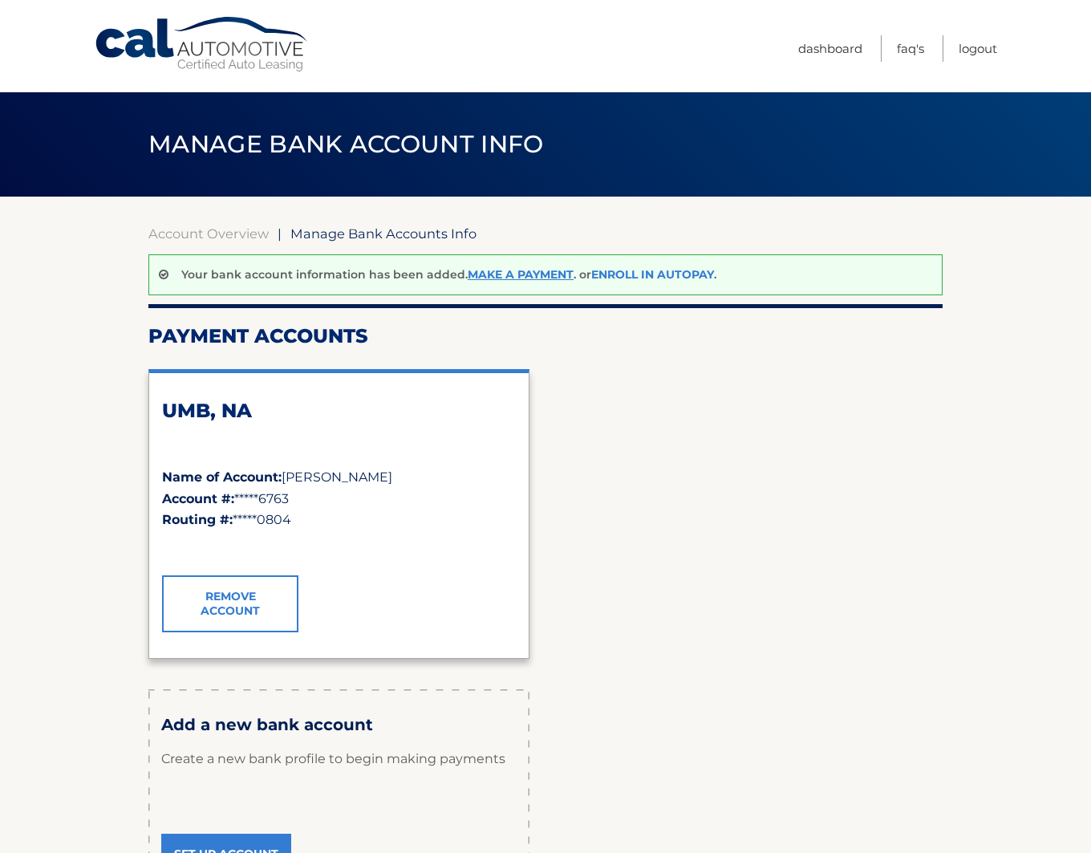
click at [650, 271] on link "Enroll In AutoPay" at bounding box center [652, 274] width 123 height 14
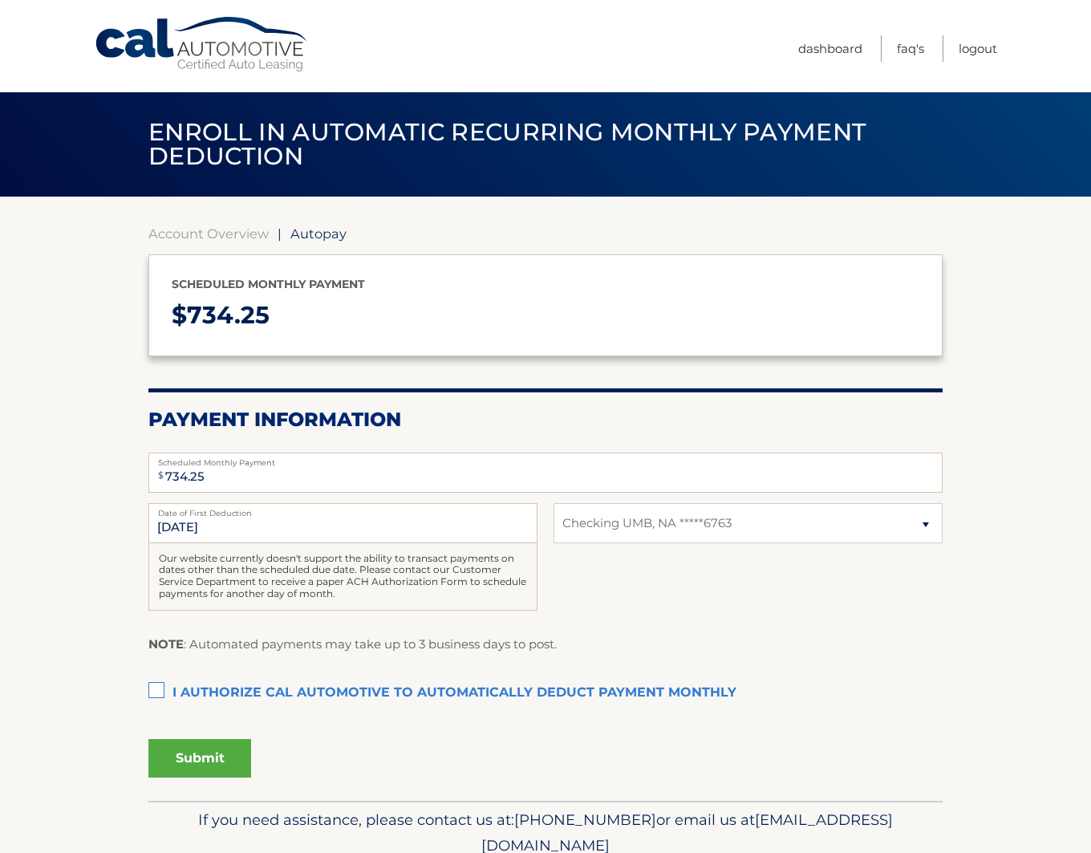
select select "OTA4YTA1NTgtMzAwOS00NjhiLWJiOWItNGU3NGEzNTNhYzA0"
click at [159, 685] on label "I authorize cal automotive to automatically deduct payment monthly This checkbo…" at bounding box center [545, 693] width 794 height 32
click at [0, 0] on input "I authorize cal automotive to automatically deduct payment monthly This checkbo…" at bounding box center [0, 0] width 0 height 0
click at [199, 755] on button "Submit" at bounding box center [199, 758] width 103 height 38
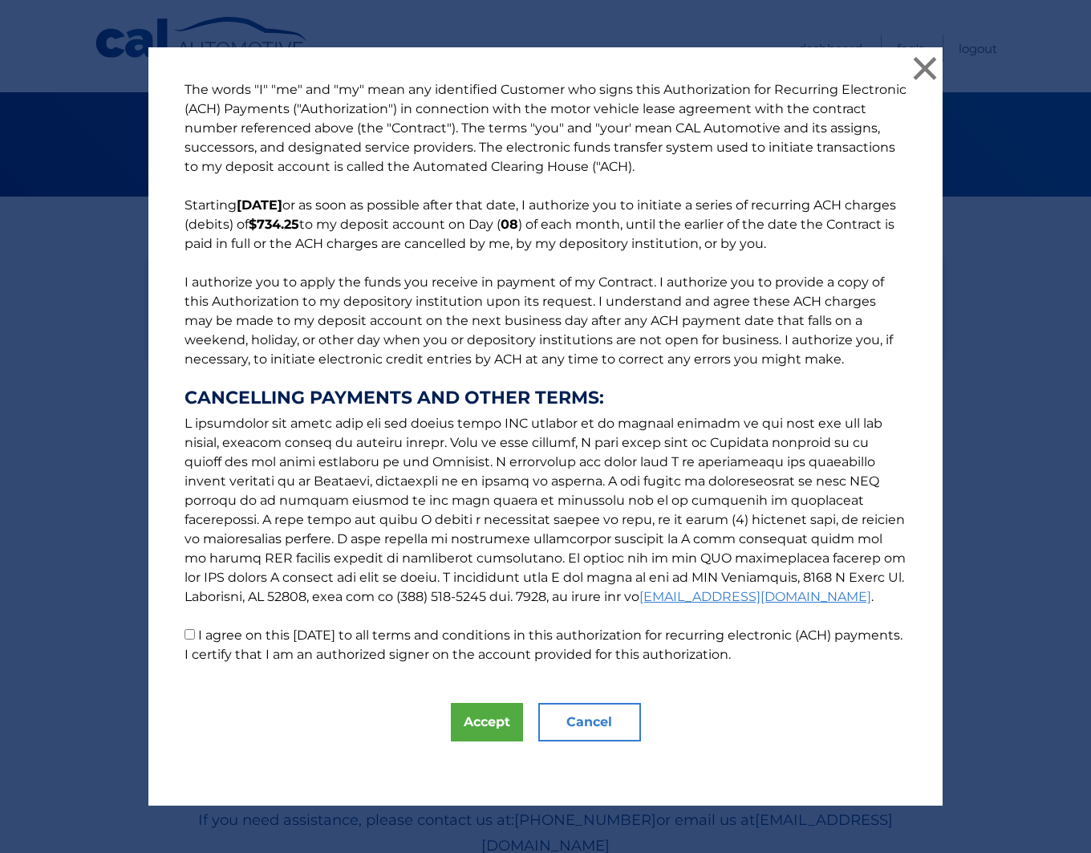
click at [191, 632] on input "I agree on this 09/08/2025 to all terms and conditions in this authorization fo…" at bounding box center [189, 634] width 10 height 10
checkbox input "true"
click at [480, 720] on button "Accept" at bounding box center [487, 722] width 72 height 38
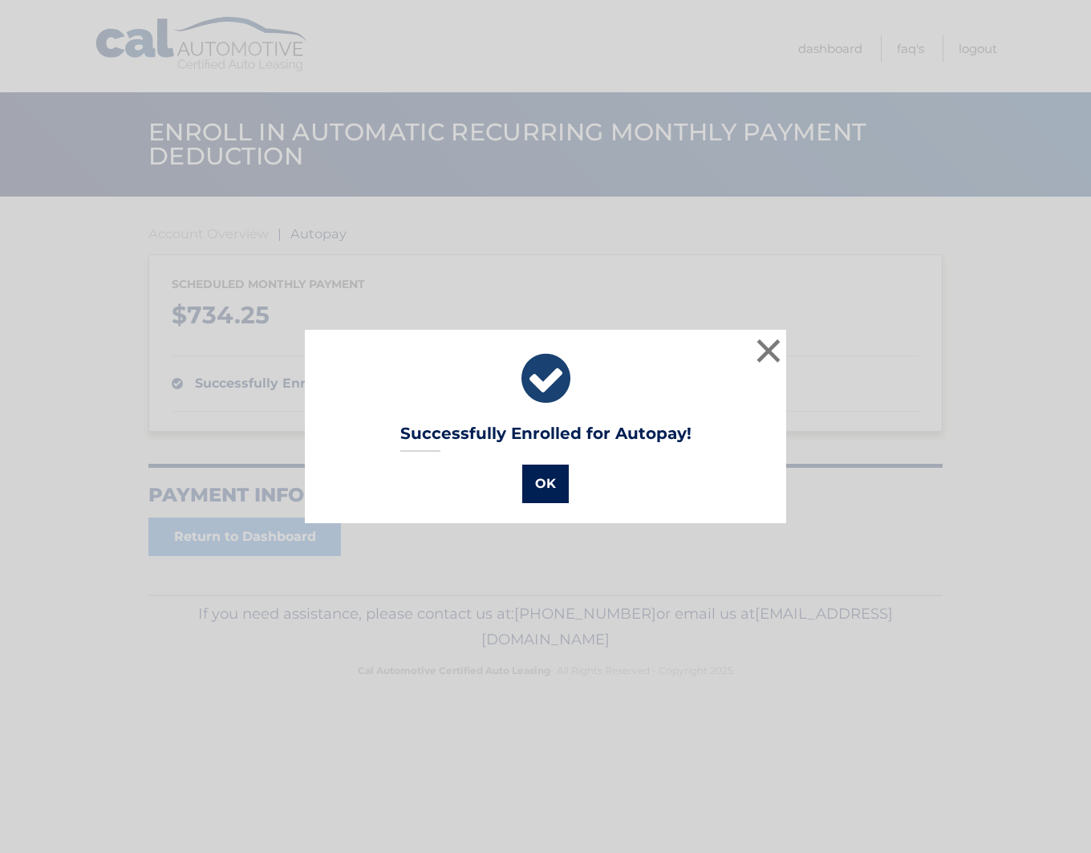
click at [540, 484] on button "OK" at bounding box center [545, 483] width 47 height 38
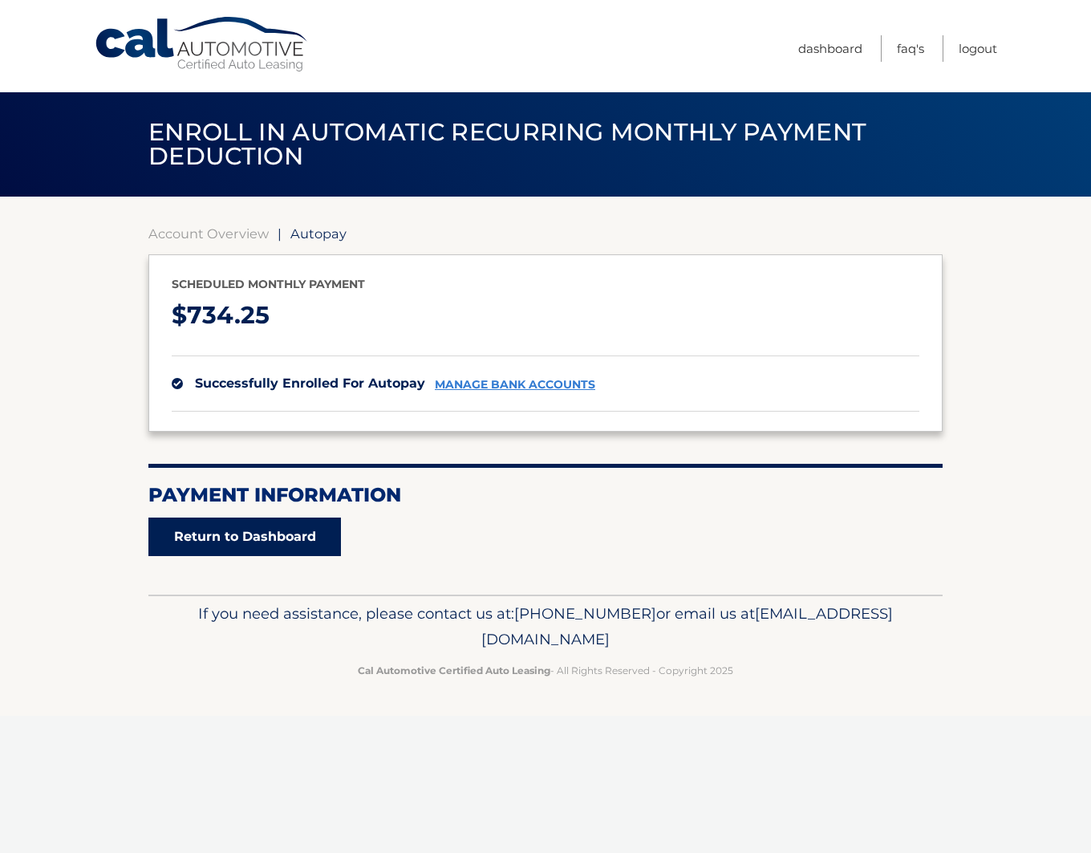
click at [245, 531] on link "Return to Dashboard" at bounding box center [244, 536] width 192 height 38
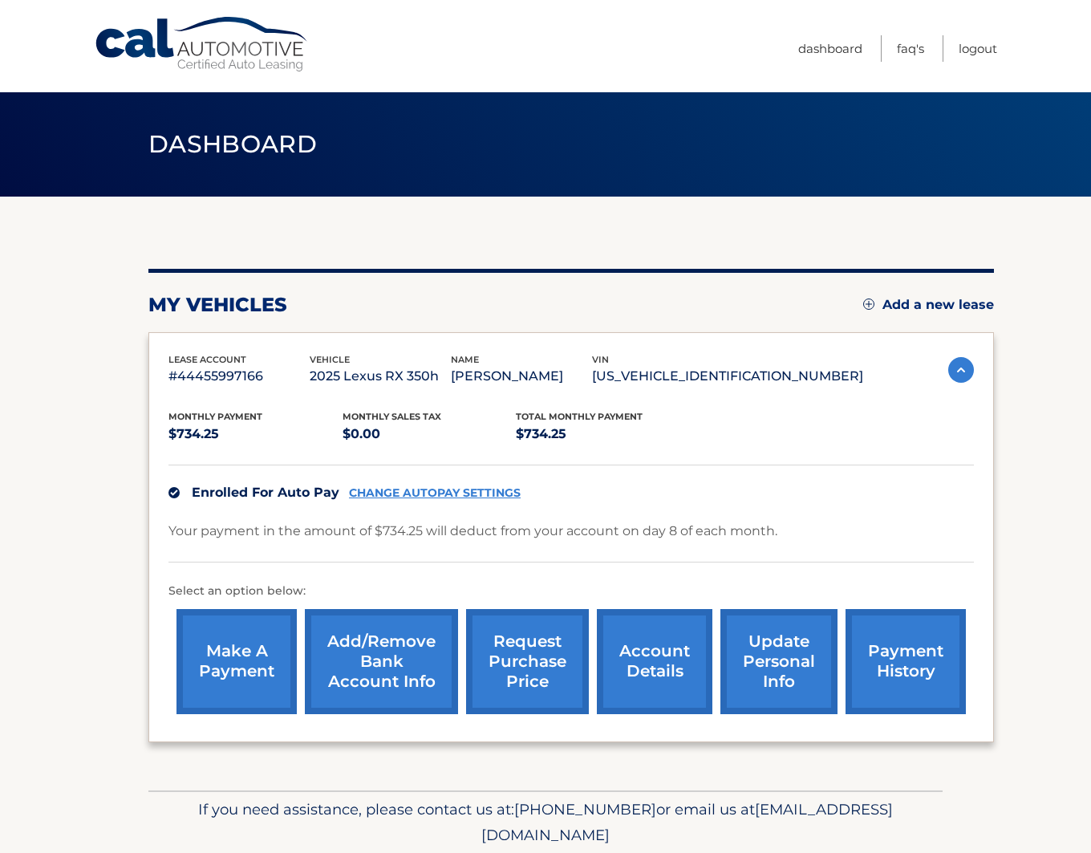
click at [853, 680] on link "payment history" at bounding box center [905, 661] width 120 height 105
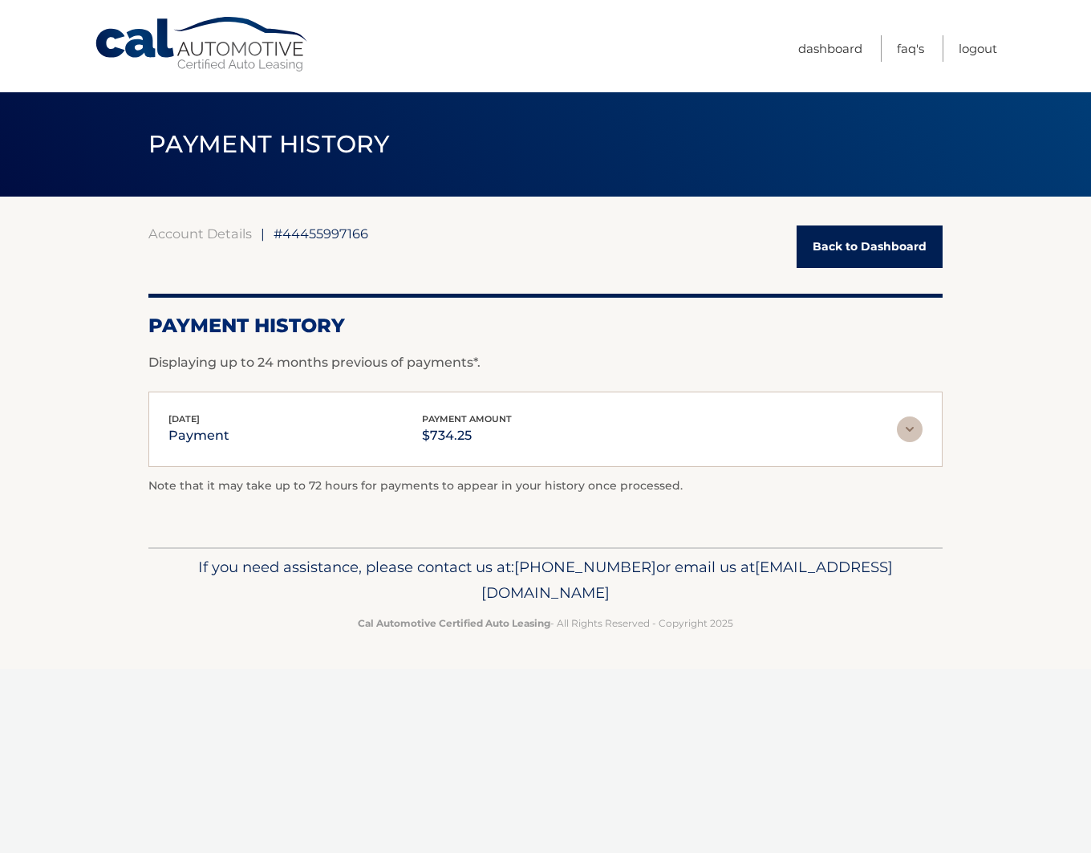
click at [907, 431] on img at bounding box center [910, 429] width 26 height 26
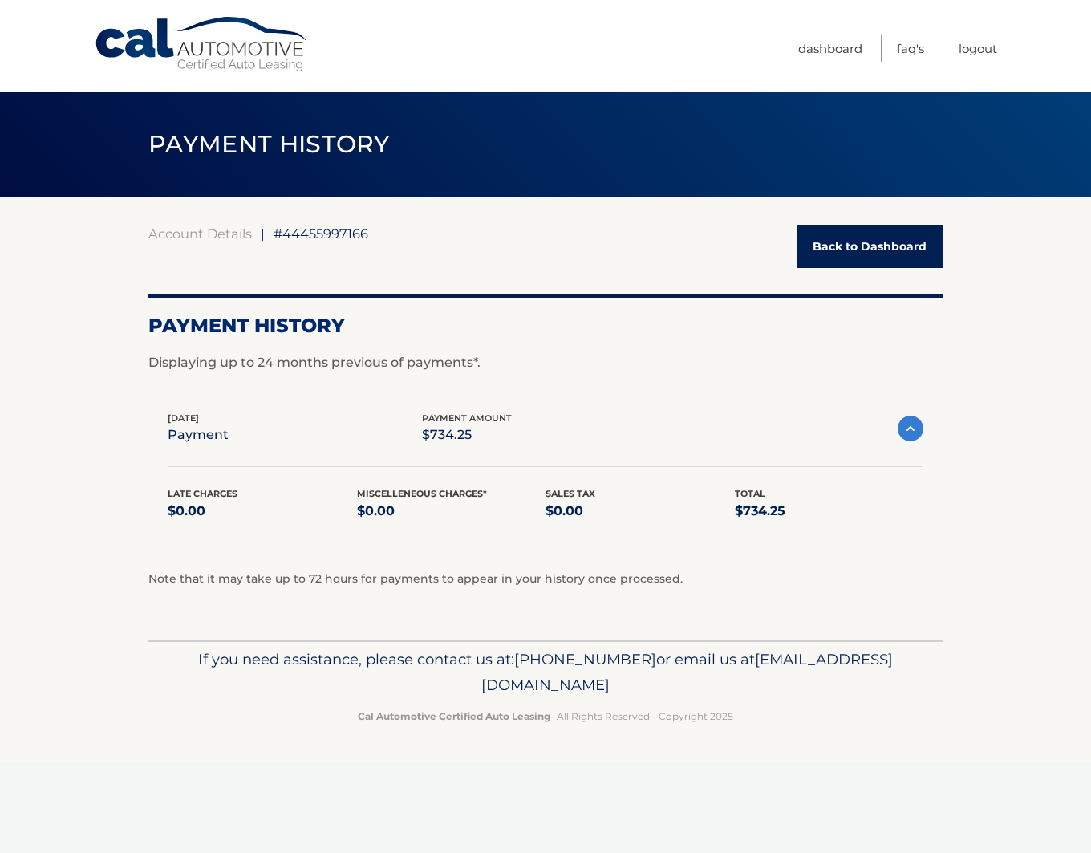
click at [907, 431] on img at bounding box center [910, 428] width 26 height 26
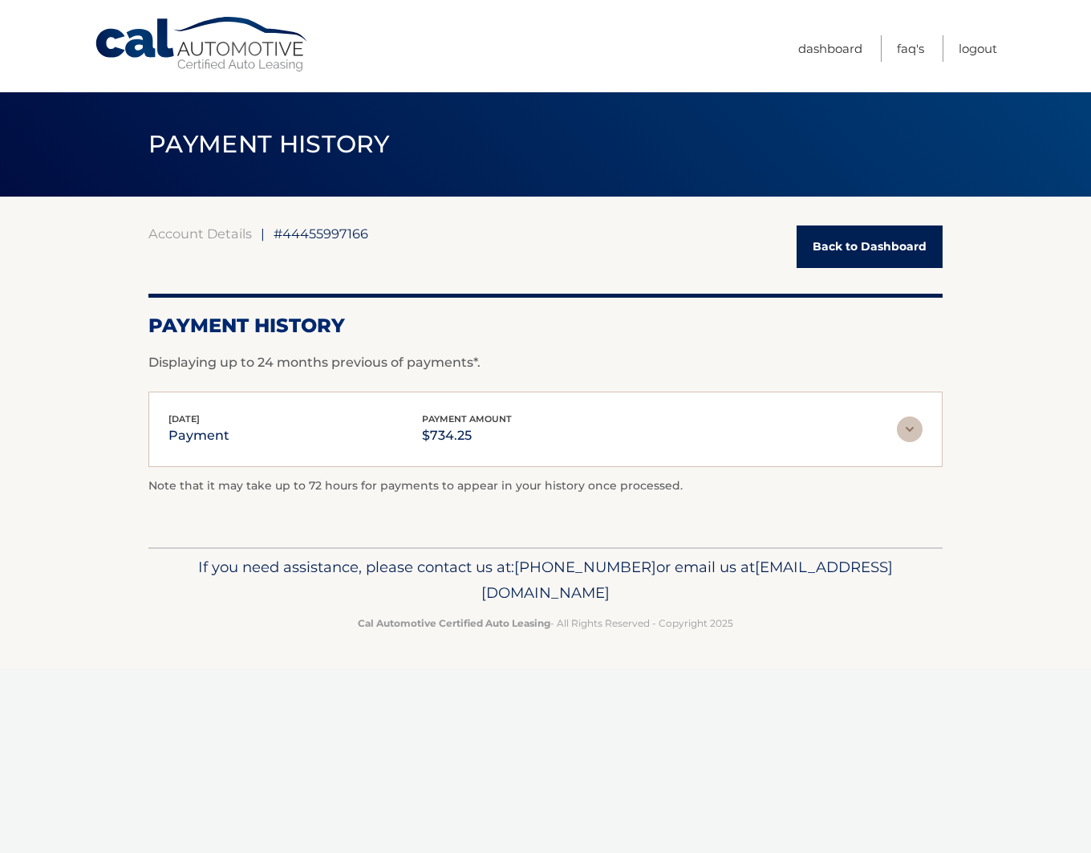
click at [889, 250] on link "Back to Dashboard" at bounding box center [869, 246] width 146 height 43
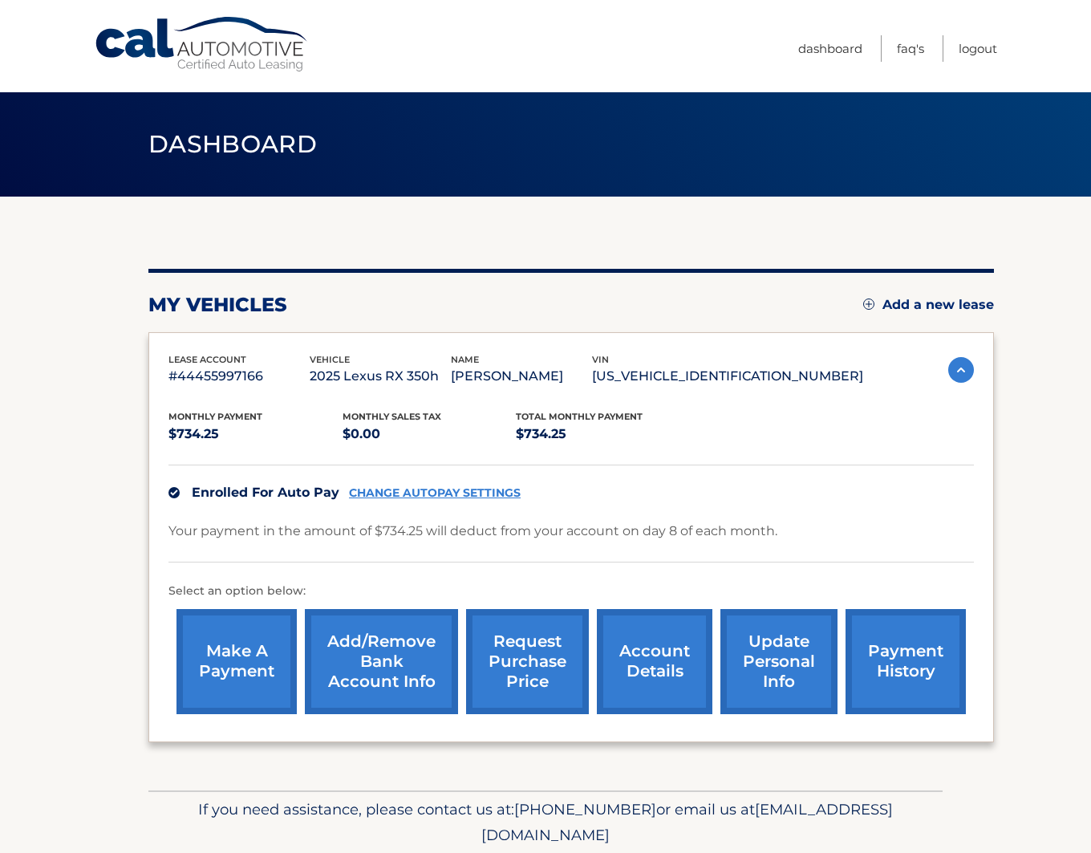
click at [948, 366] on img at bounding box center [961, 370] width 26 height 26
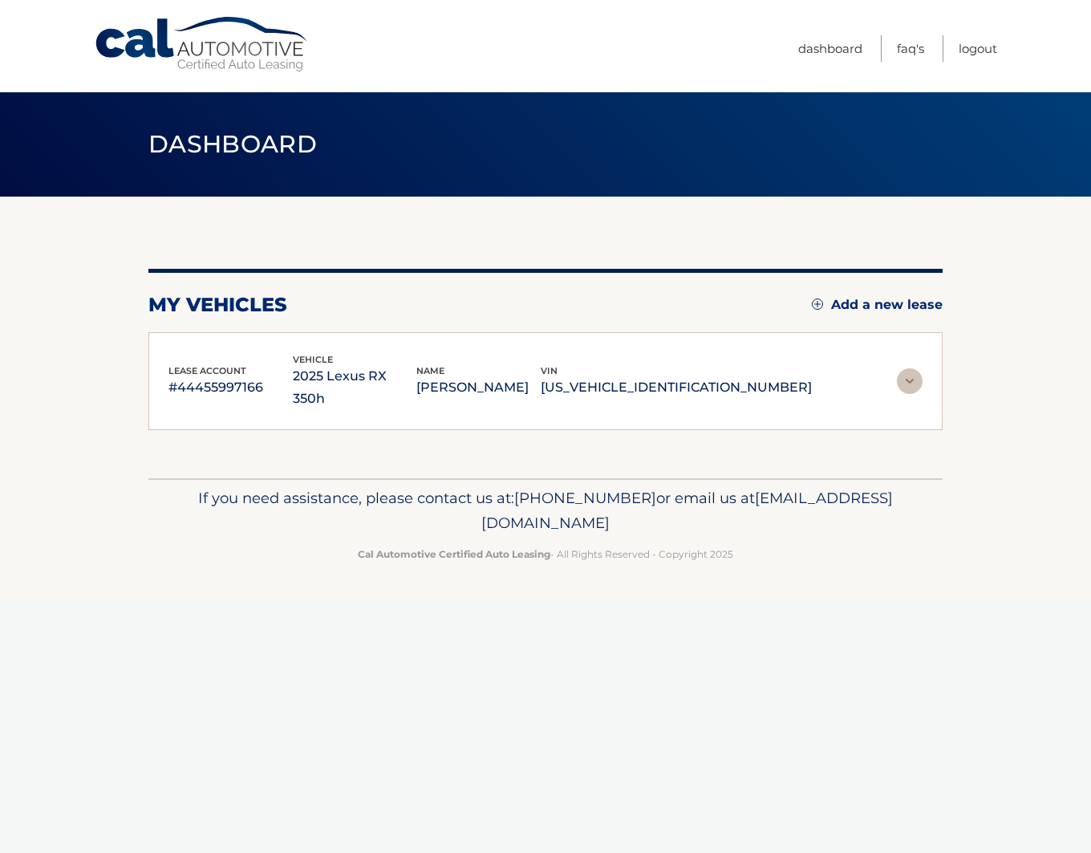
click at [917, 368] on img at bounding box center [910, 381] width 26 height 26
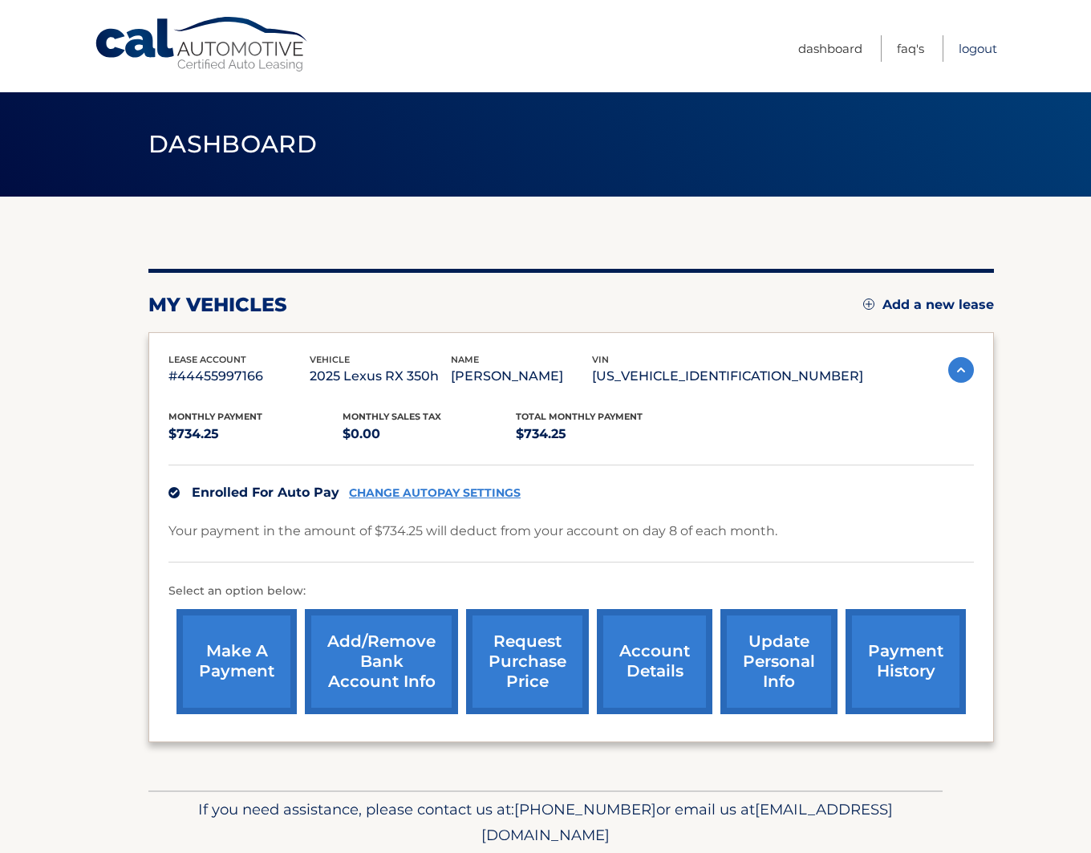
click at [973, 51] on link "Logout" at bounding box center [977, 48] width 38 height 26
